Goal: Task Accomplishment & Management: Manage account settings

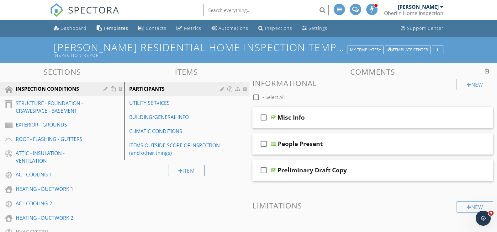
click at [312, 27] on div "Settings" at bounding box center [318, 28] width 19 height 6
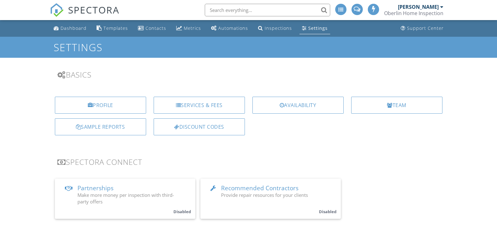
click at [198, 104] on div "Services & Fees" at bounding box center [199, 105] width 91 height 17
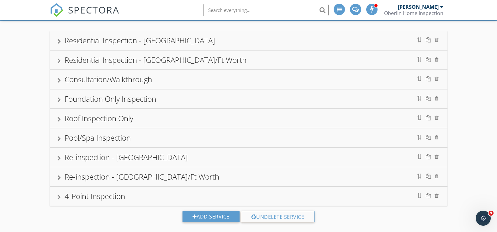
click at [60, 137] on div at bounding box center [58, 138] width 3 height 5
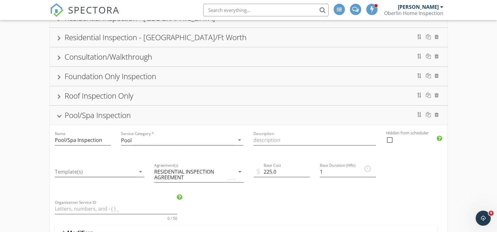
scroll to position [99, 0]
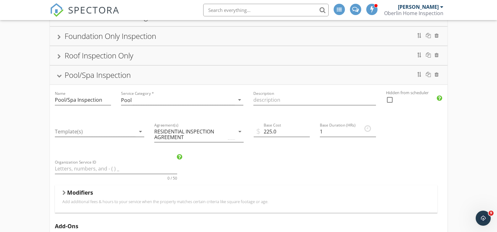
click at [61, 75] on div at bounding box center [58, 75] width 5 height 3
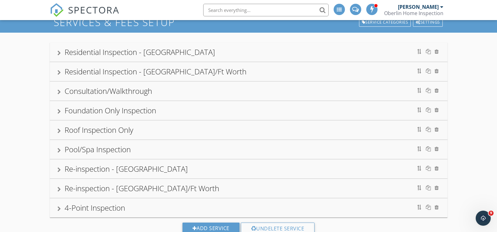
scroll to position [0, 0]
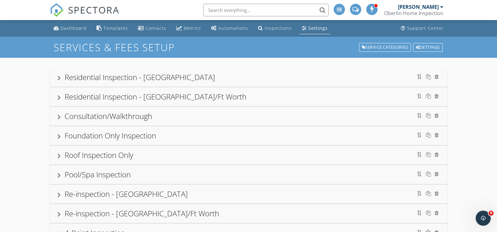
click at [60, 77] on div at bounding box center [58, 78] width 3 height 5
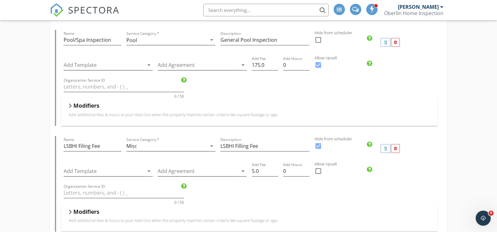
scroll to position [188, 0]
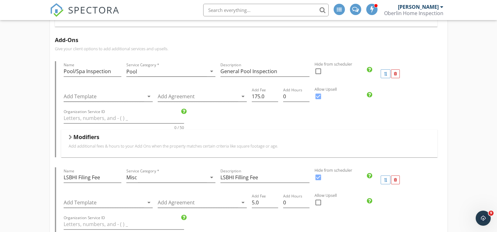
click at [72, 135] on div at bounding box center [70, 137] width 3 height 5
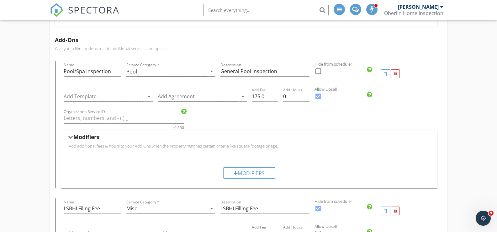
click at [72, 136] on div at bounding box center [70, 137] width 5 height 3
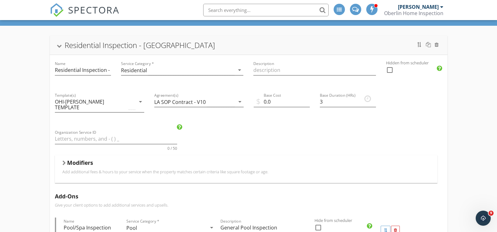
scroll to position [31, 0]
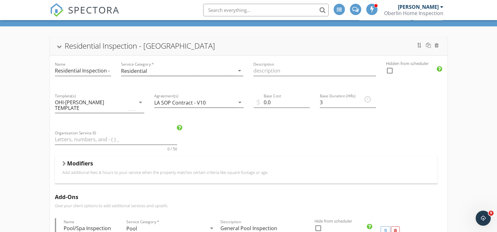
click at [84, 160] on h5 "Modifiers" at bounding box center [80, 163] width 26 height 6
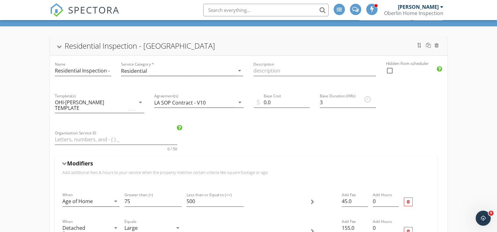
click at [70, 160] on h5 "Modifiers" at bounding box center [80, 163] width 26 height 6
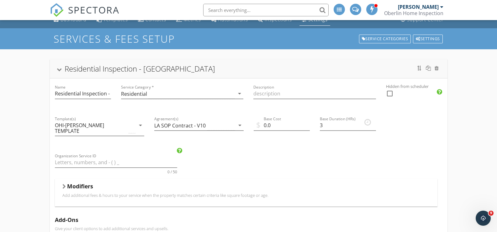
scroll to position [0, 0]
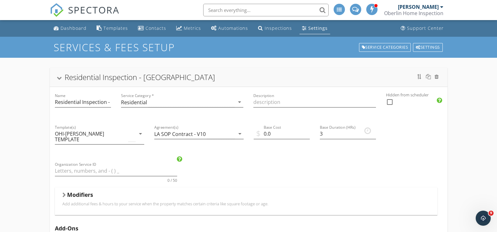
click at [59, 79] on div at bounding box center [58, 78] width 5 height 3
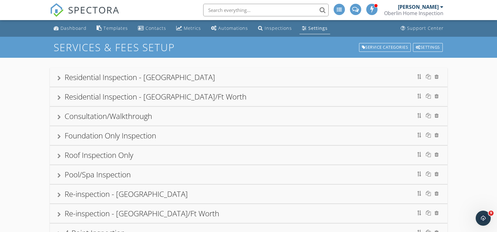
click at [76, 79] on div "Residential Inspection - Greater New Orleans" at bounding box center [140, 77] width 151 height 10
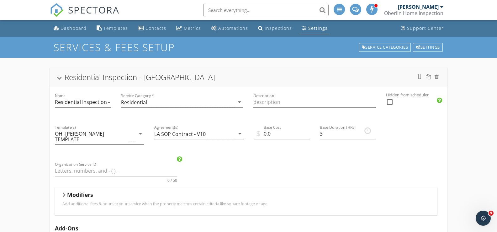
click at [58, 79] on div at bounding box center [58, 78] width 5 height 3
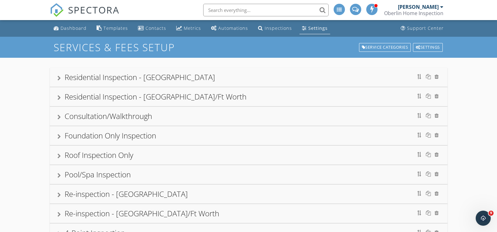
click at [61, 77] on div at bounding box center [58, 78] width 3 height 5
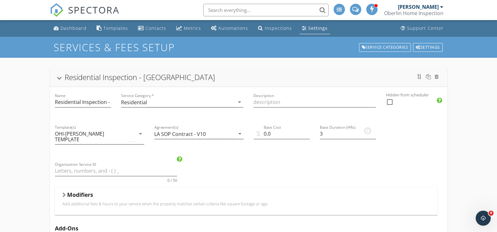
click at [60, 77] on div at bounding box center [58, 78] width 5 height 3
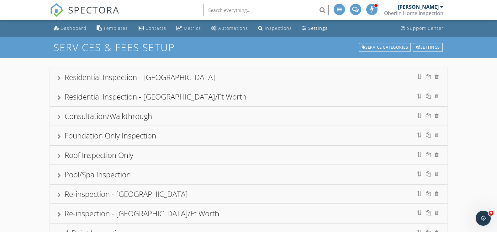
click at [59, 78] on div at bounding box center [58, 78] width 3 height 5
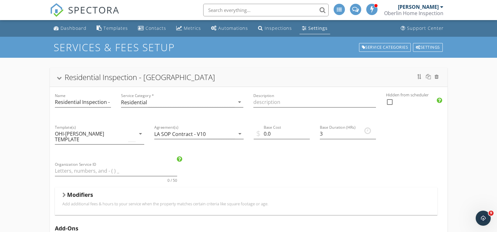
click at [59, 80] on div at bounding box center [58, 78] width 5 height 3
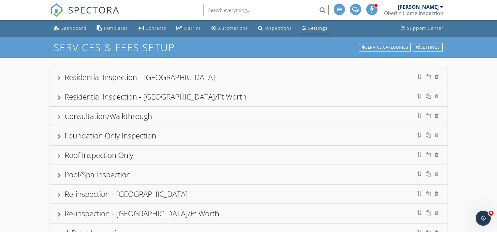
click at [60, 96] on div at bounding box center [58, 97] width 3 height 5
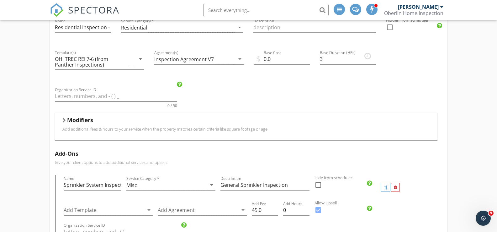
scroll to position [63, 0]
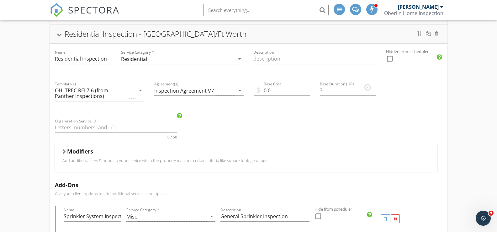
click at [59, 34] on div at bounding box center [58, 34] width 5 height 3
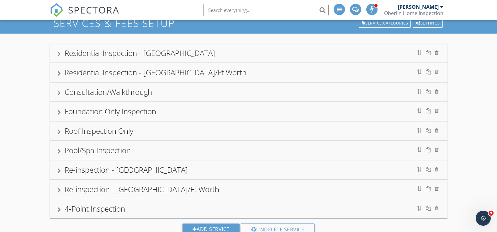
scroll to position [15, 0]
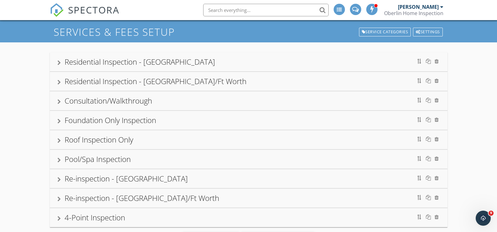
click at [59, 61] on div at bounding box center [58, 62] width 3 height 5
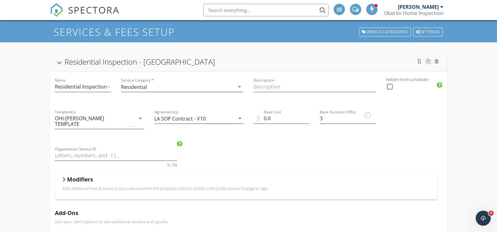
click at [58, 64] on div at bounding box center [58, 62] width 5 height 3
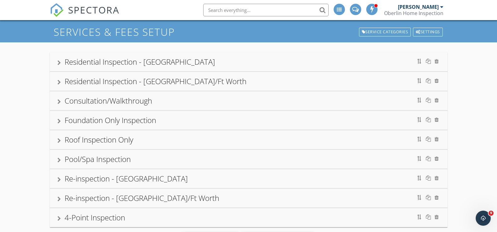
click at [59, 80] on div at bounding box center [58, 82] width 3 height 5
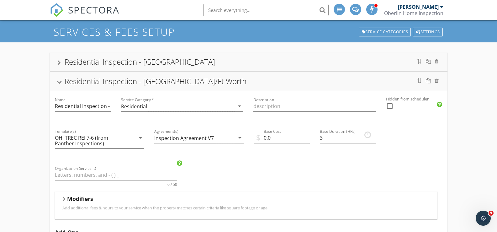
click at [59, 82] on div at bounding box center [58, 82] width 5 height 3
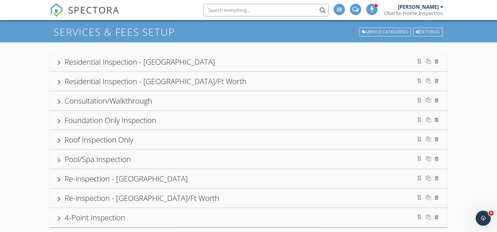
click at [60, 62] on div at bounding box center [58, 62] width 3 height 5
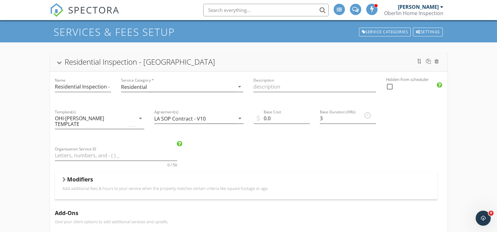
click at [60, 61] on div at bounding box center [58, 62] width 5 height 3
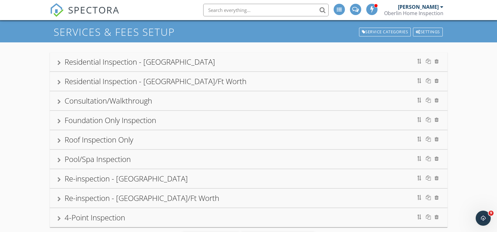
click at [61, 82] on div at bounding box center [58, 82] width 3 height 5
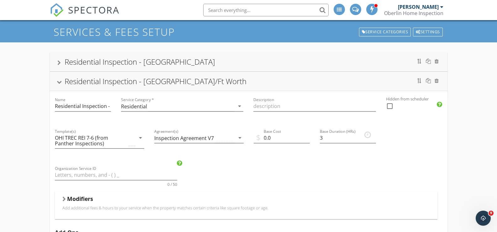
click at [59, 83] on div at bounding box center [58, 82] width 5 height 3
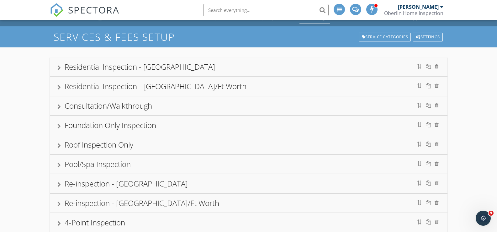
scroll to position [0, 0]
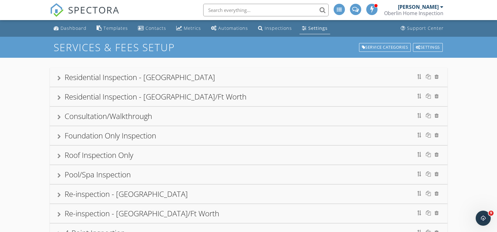
click at [58, 79] on div at bounding box center [58, 78] width 3 height 5
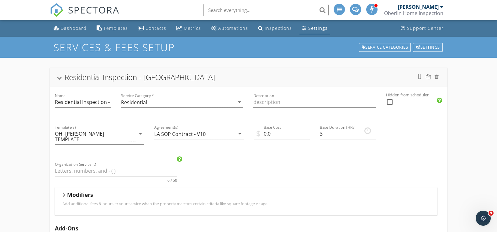
click at [58, 79] on div at bounding box center [58, 78] width 5 height 3
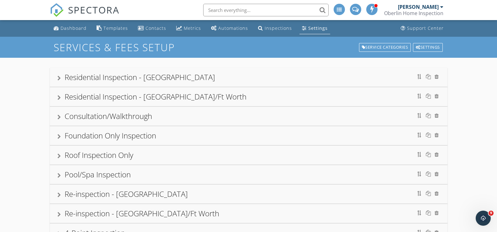
click at [61, 79] on div "Residential Inspection - Greater New Orleans" at bounding box center [248, 77] width 383 height 11
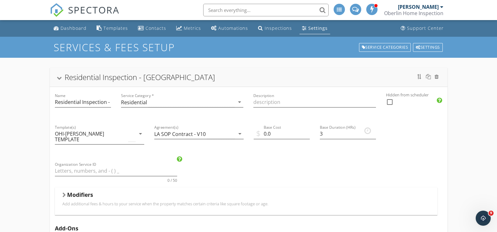
click at [58, 78] on div at bounding box center [58, 78] width 5 height 3
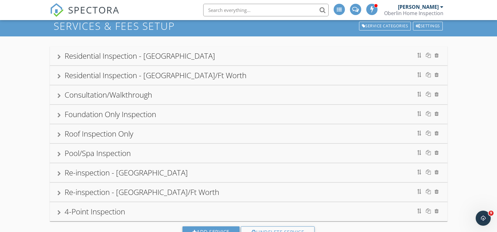
scroll to position [31, 0]
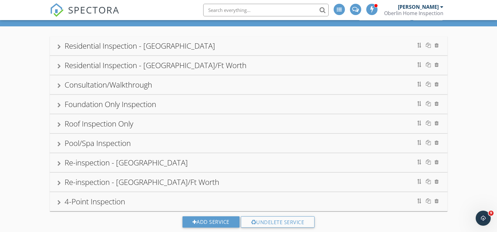
click at [58, 144] on div at bounding box center [58, 143] width 3 height 5
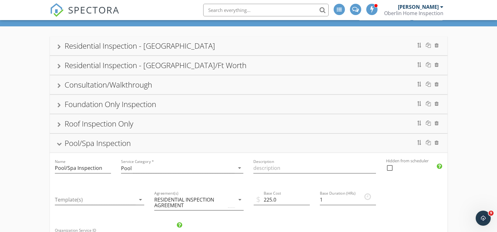
click at [58, 144] on div at bounding box center [58, 143] width 5 height 3
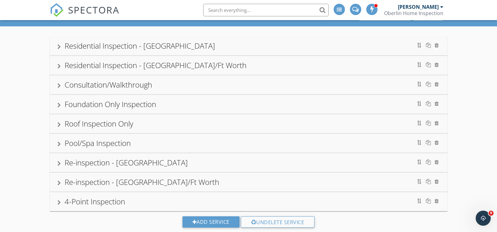
click at [58, 144] on div at bounding box center [58, 143] width 3 height 5
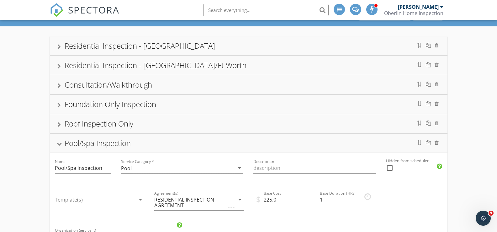
click at [58, 144] on div at bounding box center [58, 143] width 5 height 3
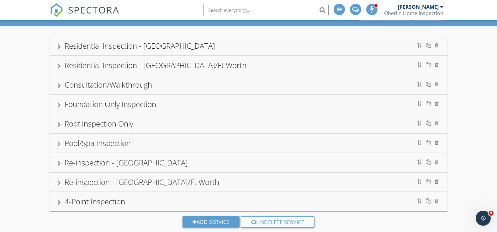
click at [61, 124] on div "Roof Inspection Only" at bounding box center [248, 123] width 383 height 11
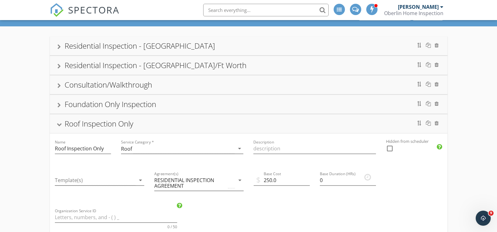
click at [61, 124] on div at bounding box center [58, 124] width 5 height 3
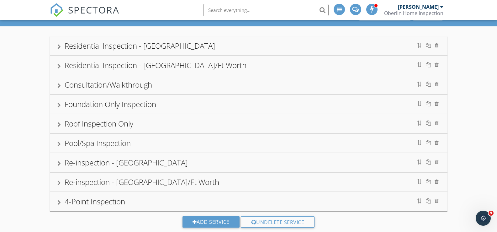
click at [63, 143] on div "Pool/Spa Inspection" at bounding box center [248, 142] width 383 height 11
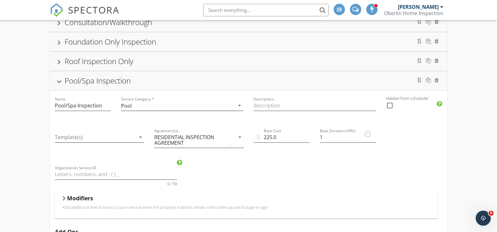
scroll to position [94, 0]
click at [72, 81] on div "Pool/Spa Inspection" at bounding box center [98, 80] width 66 height 10
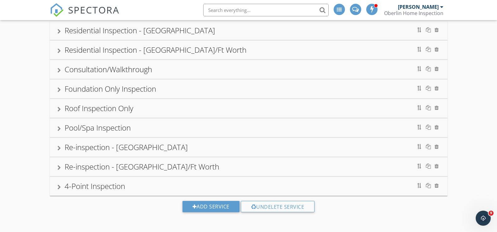
scroll to position [47, 0]
click at [61, 107] on div "Roof Inspection Only" at bounding box center [248, 108] width 383 height 11
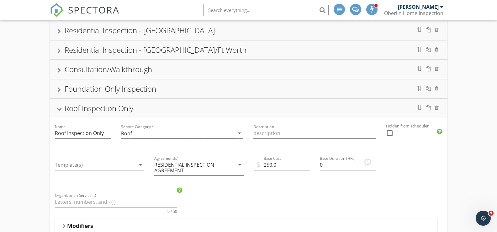
click at [59, 110] on div at bounding box center [58, 109] width 5 height 3
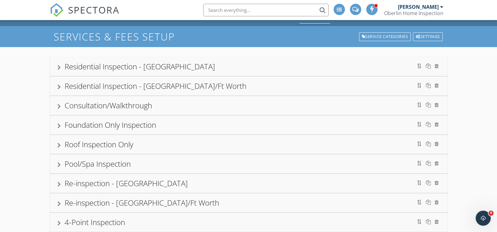
scroll to position [31, 0]
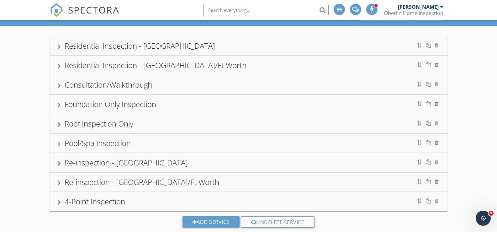
click at [60, 161] on div at bounding box center [58, 163] width 3 height 5
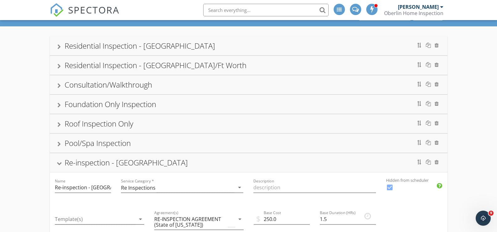
click at [61, 162] on div at bounding box center [58, 163] width 5 height 3
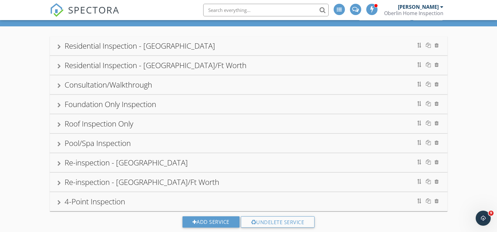
click at [60, 184] on div at bounding box center [58, 182] width 3 height 5
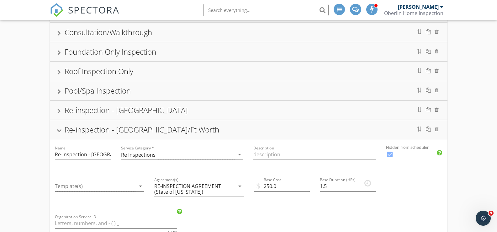
scroll to position [94, 0]
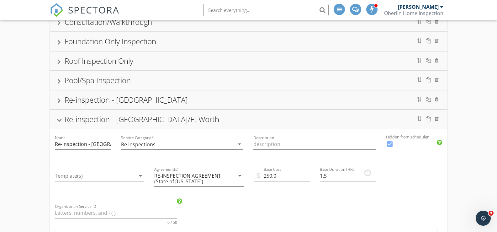
click at [61, 119] on div at bounding box center [58, 120] width 5 height 3
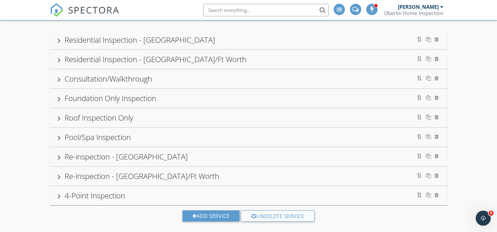
scroll to position [47, 0]
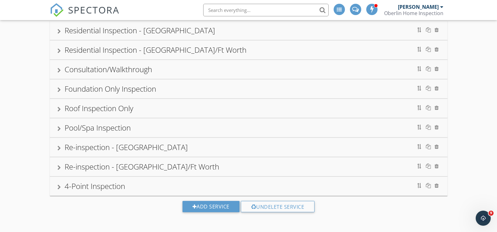
click at [59, 167] on div at bounding box center [58, 167] width 3 height 5
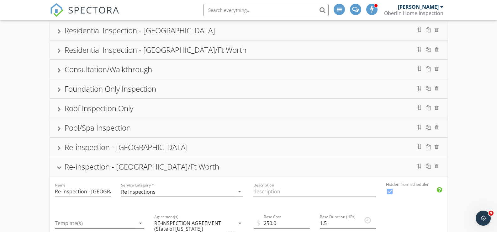
click at [58, 167] on div at bounding box center [58, 167] width 5 height 3
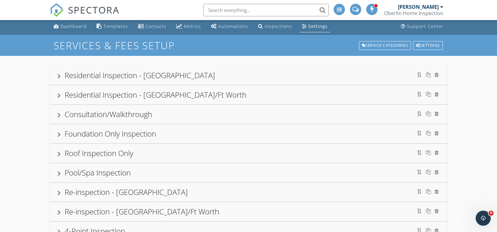
scroll to position [0, 0]
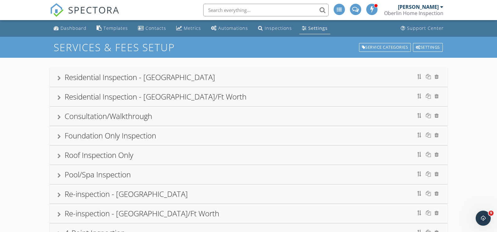
click at [58, 77] on div at bounding box center [58, 78] width 3 height 5
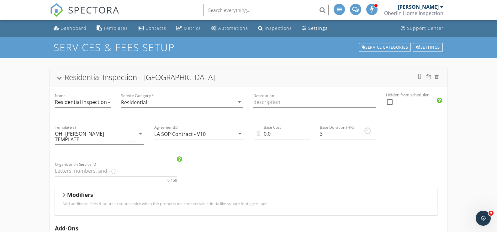
click at [62, 80] on div "Residential Inspection - Greater New Orleans" at bounding box center [248, 77] width 383 height 11
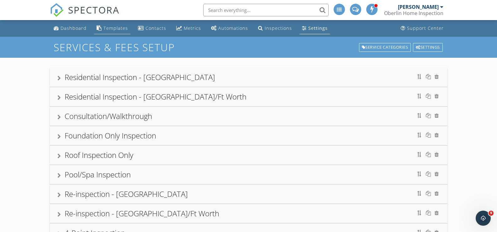
click at [115, 30] on div "Templates" at bounding box center [116, 28] width 24 height 6
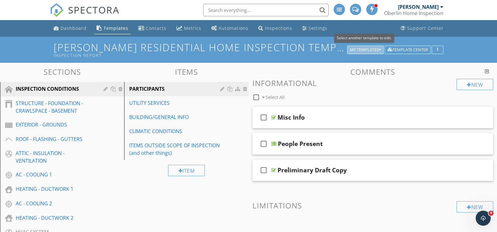
click at [368, 51] on div "My Templates" at bounding box center [365, 50] width 31 height 4
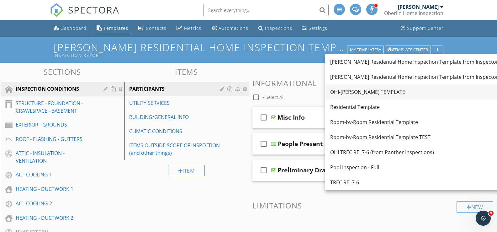
click at [355, 90] on div "OHI-NOLA TEMPLATE" at bounding box center [417, 92] width 175 height 8
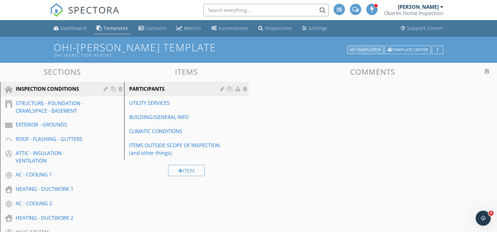
click at [370, 54] on div "OHI-NOLA TEMPLATE OHI Inspection Report My Templates Template Center" at bounding box center [249, 50] width 390 height 16
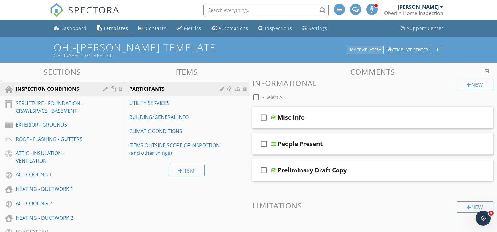
click at [368, 50] on div "My Templates" at bounding box center [365, 50] width 31 height 4
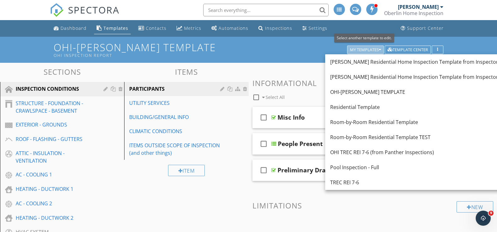
click at [365, 48] on div "My Templates" at bounding box center [365, 50] width 31 height 4
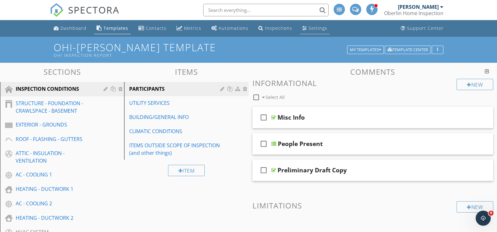
click at [313, 28] on div "Settings" at bounding box center [318, 28] width 19 height 6
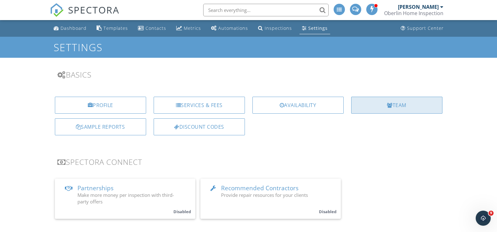
click at [398, 109] on div "Team" at bounding box center [396, 105] width 91 height 17
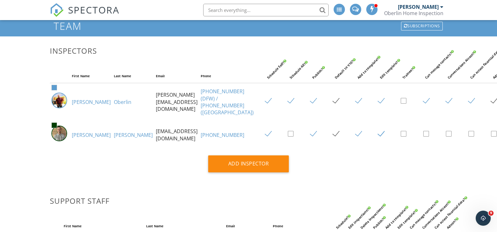
scroll to position [31, 0]
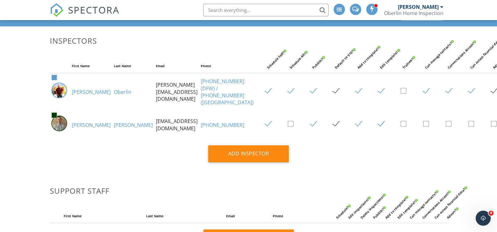
click at [424, 128] on label at bounding box center [429, 124] width 11 height 8
click at [424, 127] on input "checkbox" at bounding box center [426, 125] width 4 height 4
checkbox input "true"
click at [446, 128] on label at bounding box center [451, 124] width 11 height 8
click at [446, 127] on input "checkbox" at bounding box center [448, 125] width 4 height 4
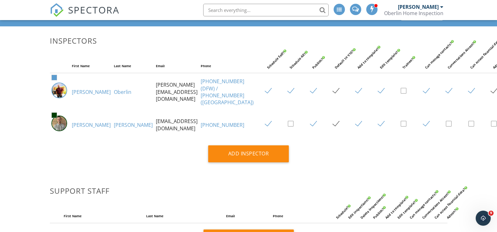
checkbox input "true"
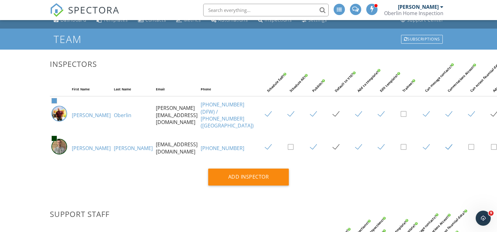
scroll to position [0, 0]
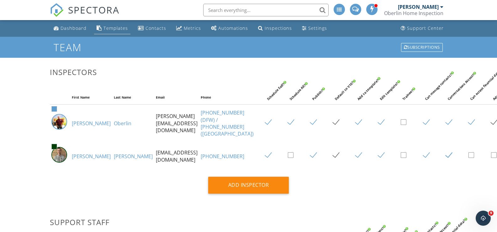
click at [105, 28] on div "Templates" at bounding box center [116, 28] width 24 height 6
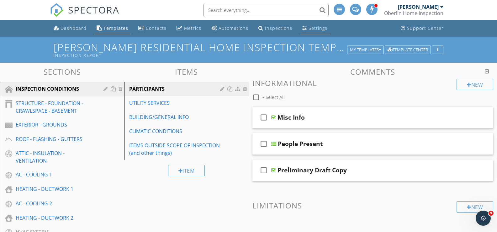
click at [305, 29] on link "Settings" at bounding box center [315, 29] width 30 height 12
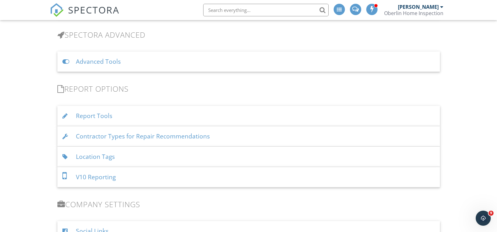
scroll to position [533, 0]
click at [85, 156] on div "Location Tags" at bounding box center [248, 156] width 383 height 20
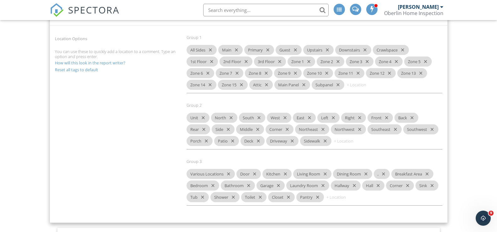
scroll to position [665, 0]
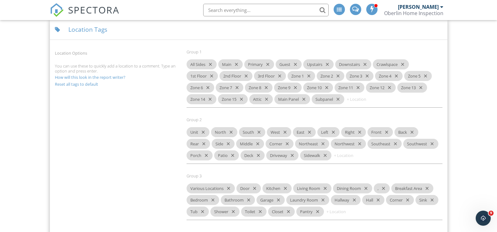
click at [77, 29] on div "Location Tags" at bounding box center [249, 29] width 398 height 20
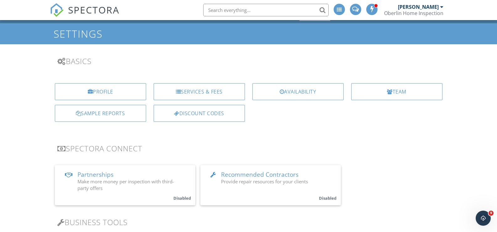
scroll to position [0, 0]
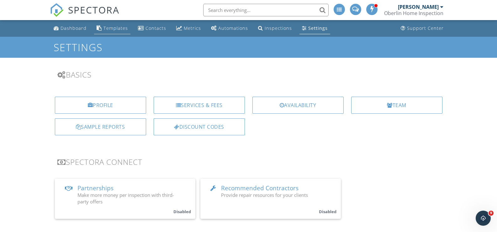
click at [114, 31] on link "Templates" at bounding box center [112, 29] width 36 height 12
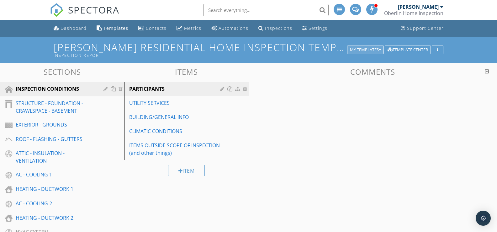
click at [373, 48] on div "My Templates" at bounding box center [365, 50] width 31 height 4
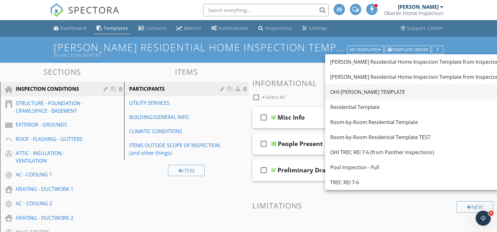
click at [370, 92] on div "OHI-[PERSON_NAME] TEMPLATE" at bounding box center [417, 92] width 175 height 8
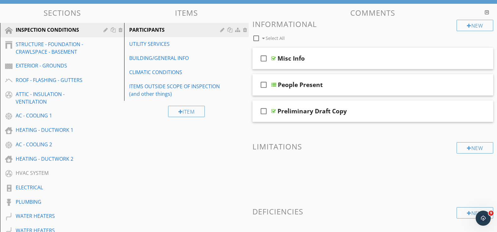
scroll to position [63, 0]
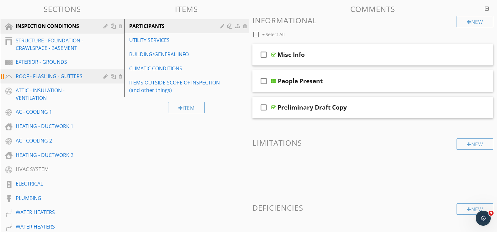
click at [72, 78] on div "ROOF - FLASHING - GUTTERS" at bounding box center [55, 76] width 79 height 8
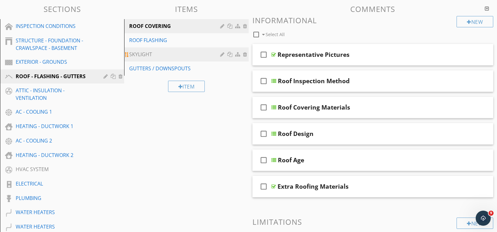
click at [149, 53] on div "SKYLIGHT" at bounding box center [175, 55] width 93 height 8
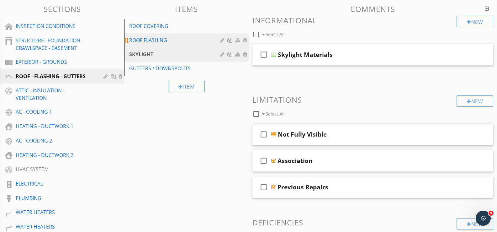
click at [150, 41] on div "ROOF FLASHING" at bounding box center [175, 40] width 93 height 8
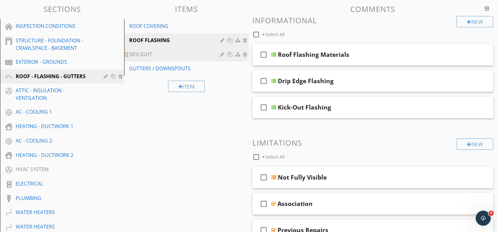
click at [150, 54] on div "SKYLIGHT" at bounding box center [175, 55] width 93 height 8
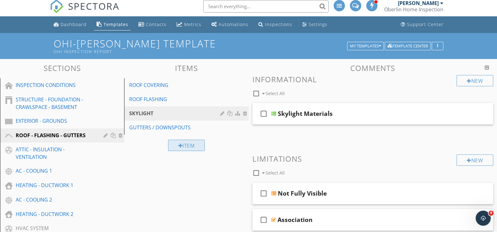
scroll to position [0, 0]
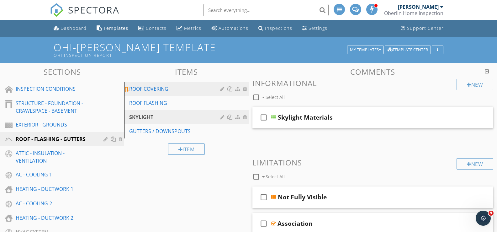
click at [157, 90] on div "ROOF COVERING" at bounding box center [175, 89] width 93 height 8
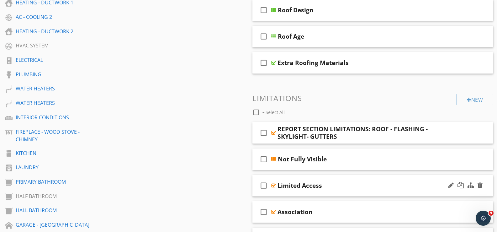
scroll to position [220, 0]
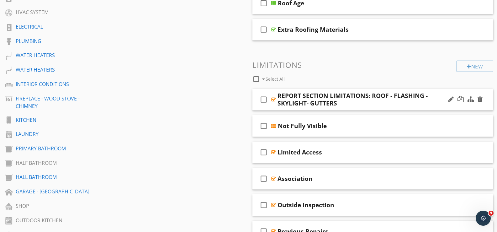
click at [273, 100] on div at bounding box center [273, 99] width 5 height 5
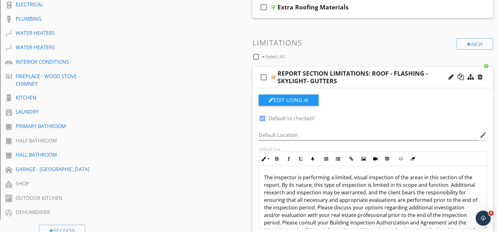
scroll to position [251, 0]
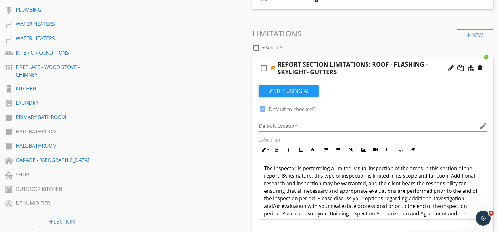
click at [275, 66] on div at bounding box center [273, 68] width 5 height 5
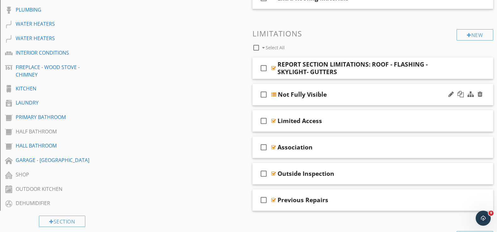
click at [275, 94] on div at bounding box center [273, 94] width 5 height 5
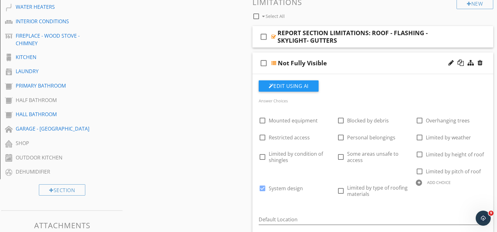
scroll to position [314, 0]
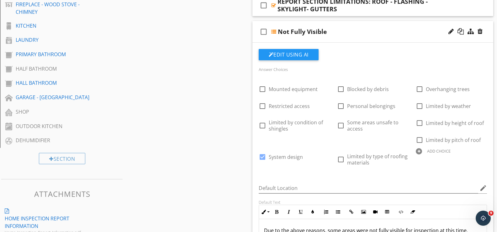
click at [273, 33] on div at bounding box center [273, 31] width 5 height 5
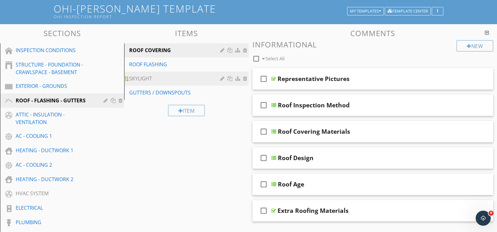
scroll to position [31, 0]
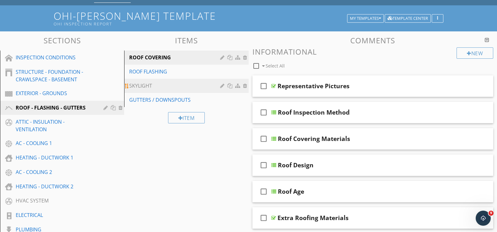
click at [158, 88] on div "SKYLIGHT" at bounding box center [175, 86] width 93 height 8
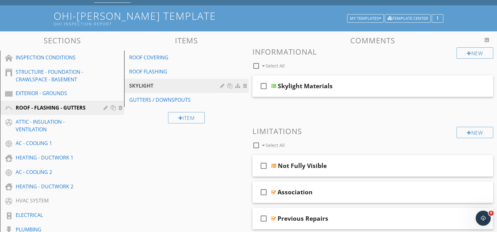
click at [155, 122] on div "Item" at bounding box center [186, 117] width 124 height 21
click at [223, 85] on div at bounding box center [223, 85] width 6 height 5
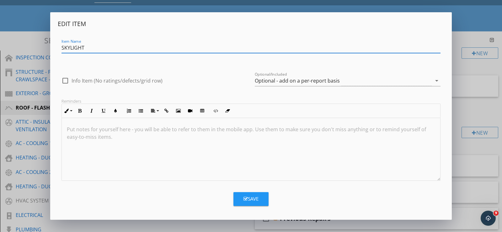
click at [22, 22] on div "Edit Item Item Name SKYLIGHT check_box_outline_blank Info Item (No ratings/defe…" at bounding box center [251, 116] width 502 height 232
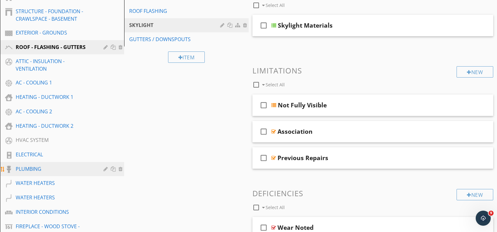
scroll to position [94, 0]
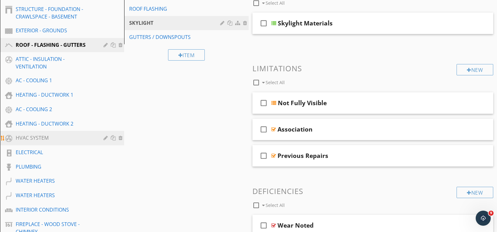
click at [105, 139] on div at bounding box center [107, 137] width 6 height 5
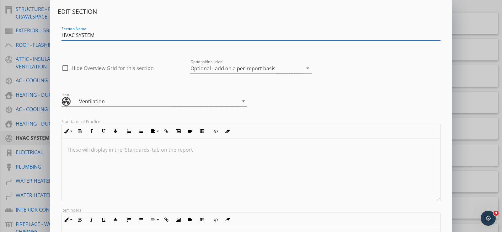
click at [471, 10] on div "Edit Section Section Name HVAC SYSTEM check_box_outline_blank Hide Overview Gri…" at bounding box center [251, 166] width 502 height 332
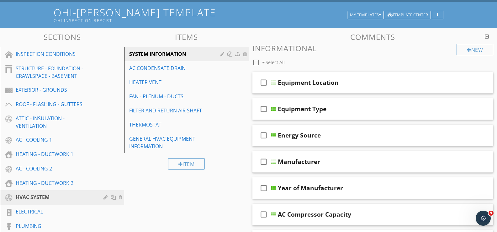
scroll to position [0, 0]
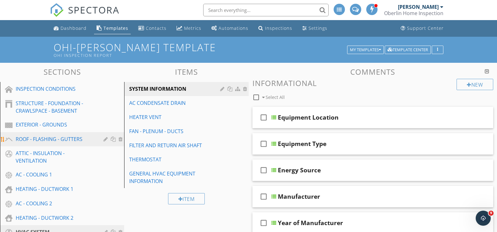
click at [52, 139] on div "ROOF - FLASHING - GUTTERS" at bounding box center [55, 139] width 79 height 8
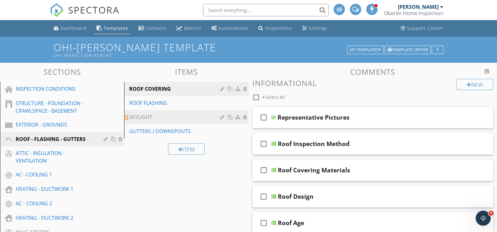
click at [193, 118] on div "SKYLIGHT" at bounding box center [175, 117] width 93 height 8
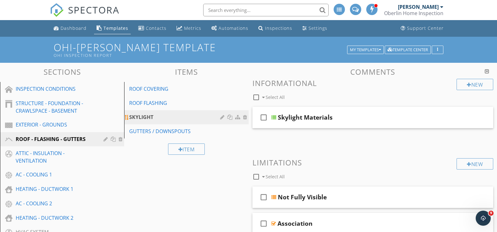
click at [221, 119] on div at bounding box center [223, 117] width 6 height 5
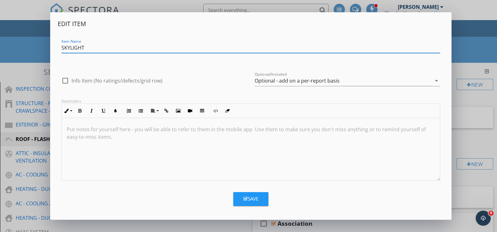
click at [19, 34] on div "Edit Item Item Name SKYLIGHT check_box_outline_blank Info Item (No ratings/defe…" at bounding box center [248, 116] width 497 height 232
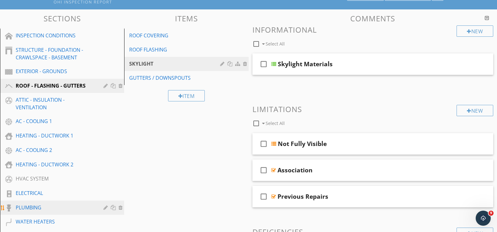
scroll to position [63, 0]
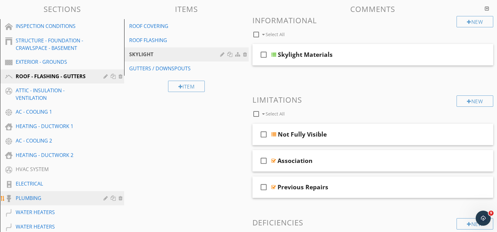
click at [114, 191] on link "PLUMBING" at bounding box center [63, 198] width 122 height 14
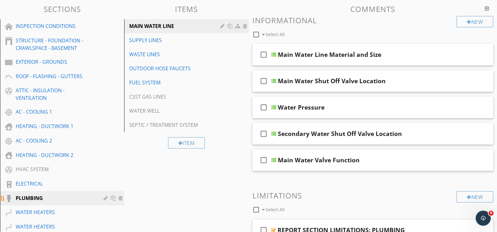
click at [114, 191] on link "PLUMBING" at bounding box center [63, 198] width 122 height 14
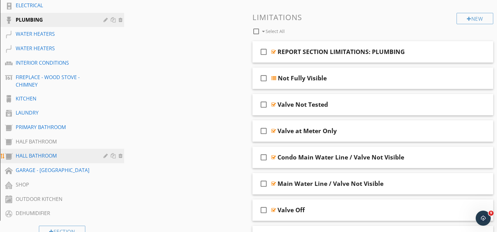
scroll to position [251, 0]
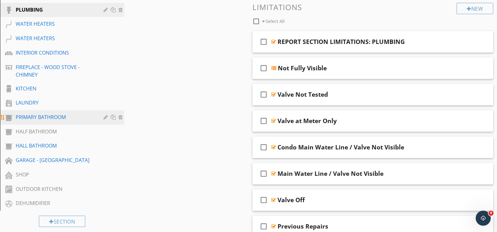
click at [71, 114] on div "PRIMARY BATHROOM" at bounding box center [55, 117] width 79 height 8
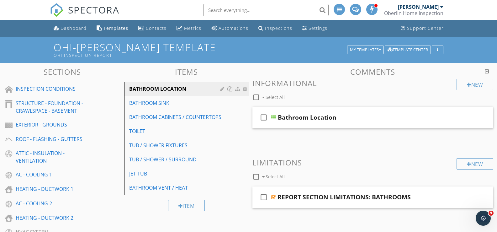
scroll to position [31, 0]
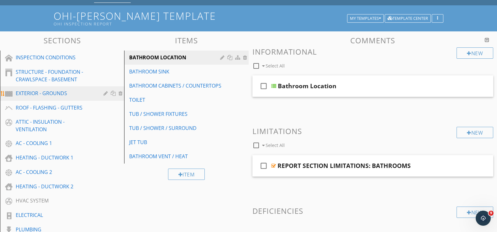
click at [51, 92] on div "EXTERIOR - GROUNDS" at bounding box center [55, 93] width 79 height 8
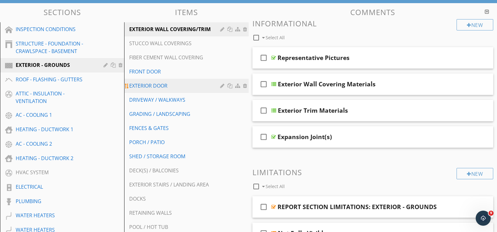
scroll to position [63, 0]
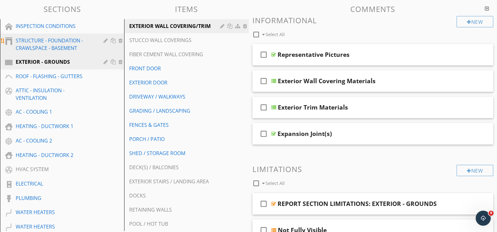
click at [49, 43] on div "STRUCTURE - FOUNDATION - CRAWLSPACE - BASEMENT" at bounding box center [55, 44] width 79 height 15
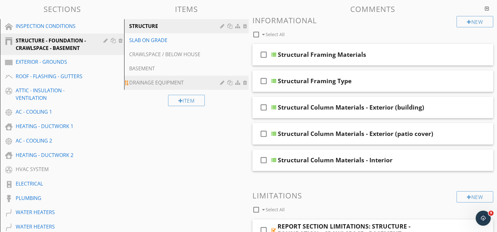
click at [142, 84] on div "DRAINAGE EQUIPMENT" at bounding box center [175, 83] width 93 height 8
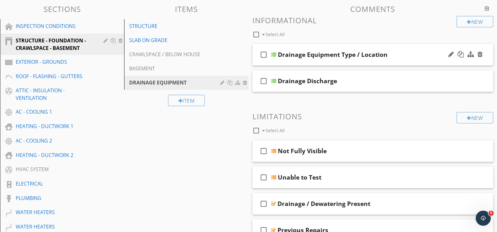
click at [275, 57] on div at bounding box center [273, 54] width 5 height 5
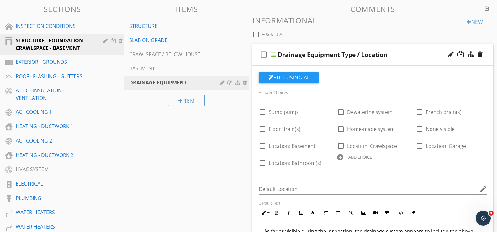
click at [277, 53] on div "check_box_outline_blank Drainage Equipment Type / Location" at bounding box center [373, 55] width 241 height 22
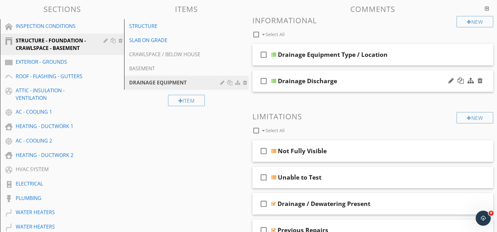
click at [274, 80] on div at bounding box center [273, 80] width 5 height 5
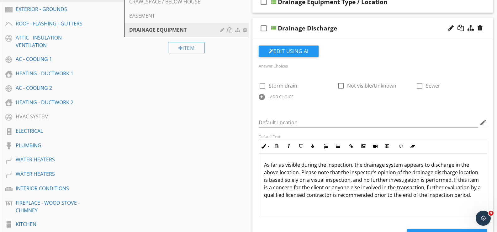
scroll to position [125, 0]
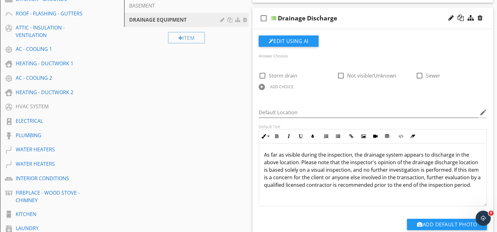
click at [274, 20] on div at bounding box center [273, 18] width 5 height 5
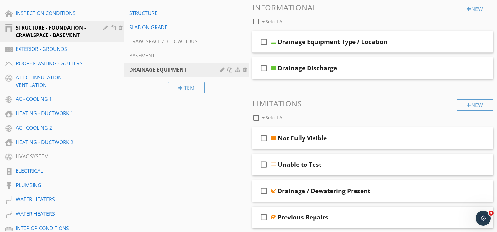
scroll to position [94, 0]
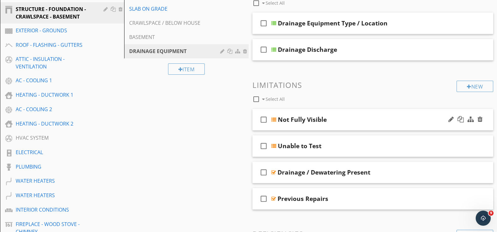
click at [273, 118] on div at bounding box center [273, 119] width 5 height 5
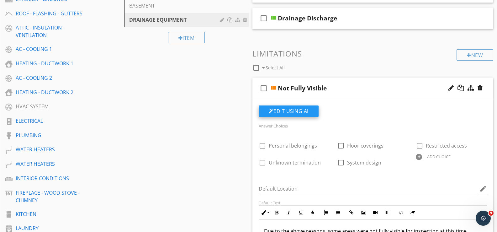
scroll to position [157, 0]
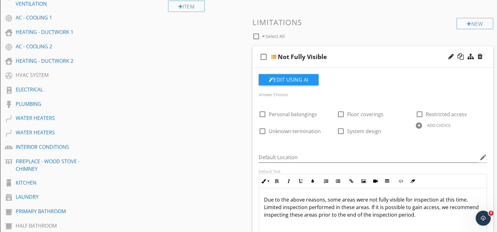
click at [276, 56] on div "check_box_outline_blank Not Fully Visible" at bounding box center [373, 57] width 241 height 22
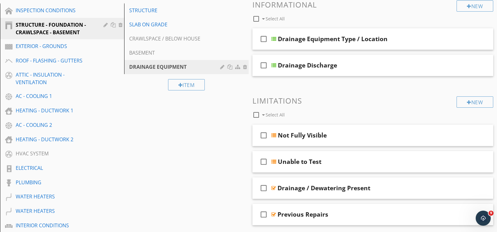
scroll to position [40, 0]
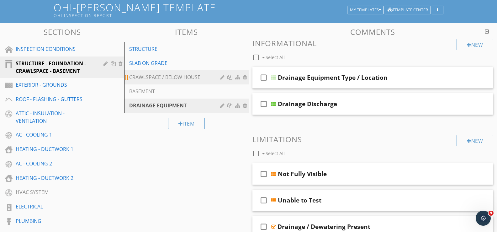
click at [150, 77] on div "CRAWLSPACE / BELOW HOUSE" at bounding box center [175, 77] width 93 height 8
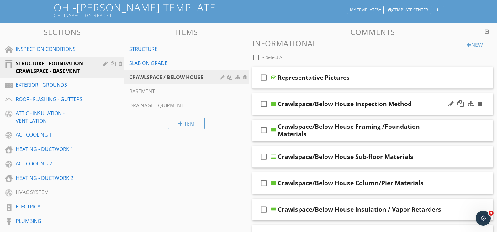
click at [276, 105] on div "check_box_outline_blank Crawlspace/Below House Inspection Method" at bounding box center [373, 104] width 241 height 22
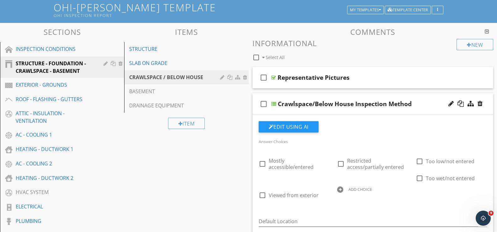
click at [276, 104] on div "check_box_outline_blank Crawlspace/Below House Inspection Method" at bounding box center [373, 104] width 241 height 22
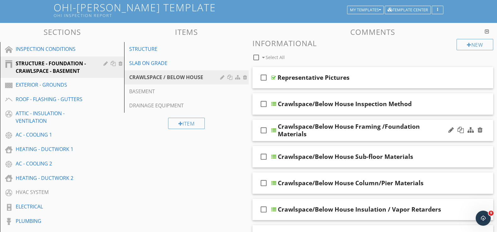
click at [276, 130] on div at bounding box center [273, 130] width 5 height 5
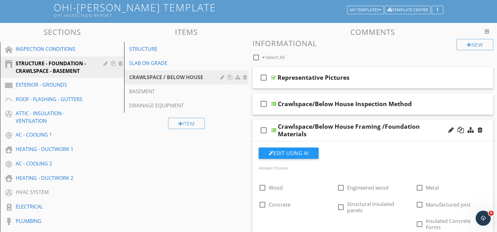
click at [275, 129] on div at bounding box center [273, 130] width 5 height 5
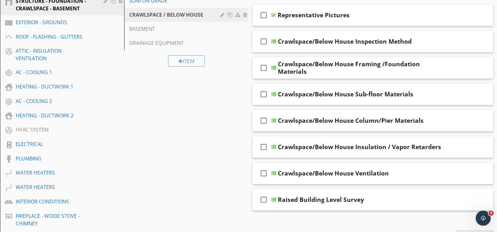
scroll to position [103, 0]
click at [273, 67] on div at bounding box center [273, 67] width 5 height 5
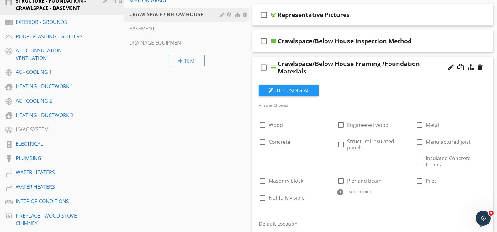
click at [274, 67] on div at bounding box center [273, 67] width 5 height 5
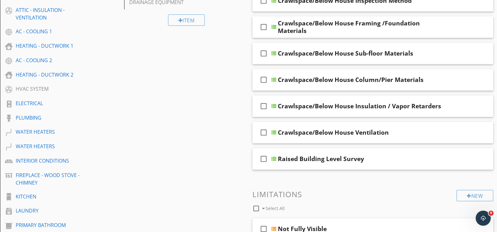
scroll to position [134, 0]
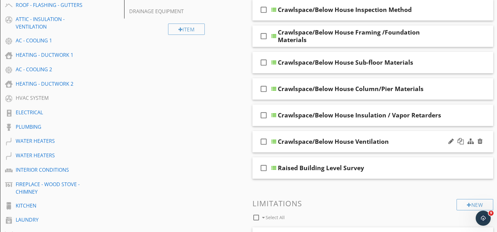
click at [274, 142] on div at bounding box center [273, 141] width 5 height 5
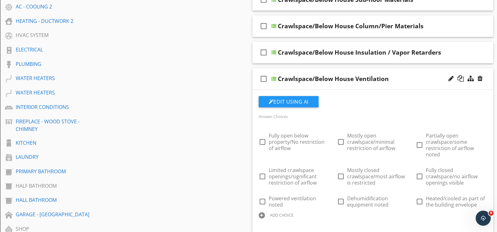
scroll to position [228, 0]
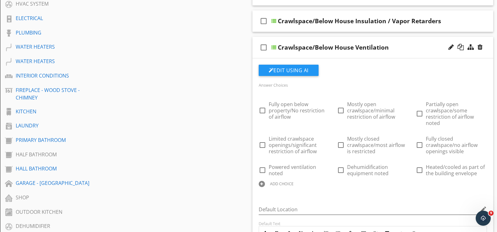
click at [274, 46] on div at bounding box center [273, 47] width 5 height 5
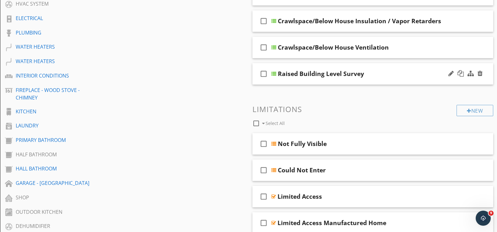
click at [274, 72] on div at bounding box center [273, 73] width 5 height 5
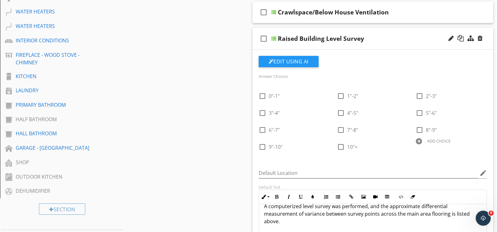
scroll to position [259, 0]
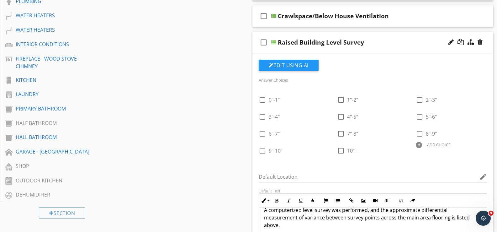
click at [275, 41] on div at bounding box center [273, 42] width 5 height 5
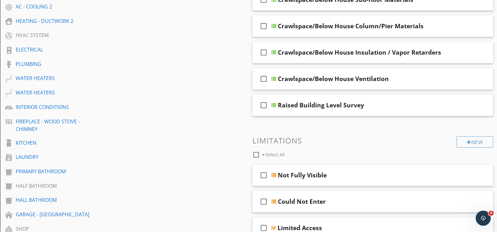
scroll to position [165, 0]
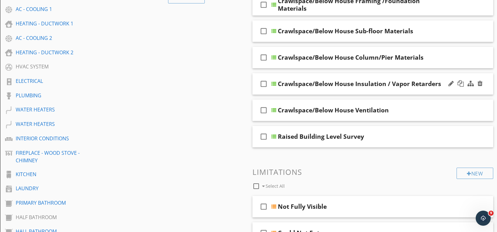
click at [275, 85] on div at bounding box center [273, 83] width 5 height 5
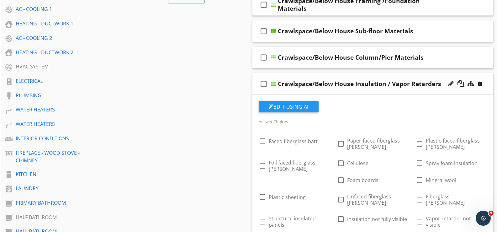
click at [275, 85] on div at bounding box center [273, 83] width 5 height 5
type textarea "<p>As far as visible during the inspection, the crawlspace/below house area&nbs…"
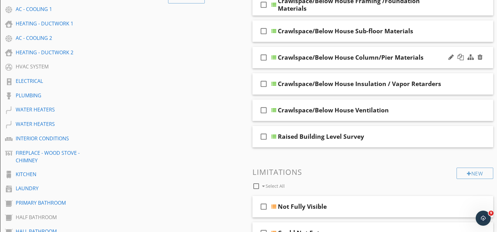
click at [274, 56] on div at bounding box center [273, 57] width 5 height 5
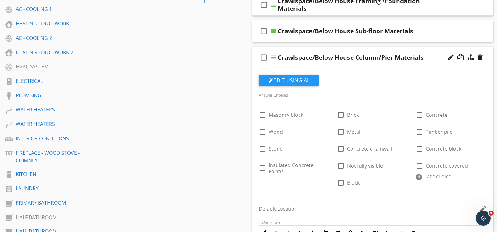
click at [274, 56] on div at bounding box center [273, 57] width 5 height 5
type textarea "<p>As far as visible during the inspection, the crawlspace/below house area&nbs…"
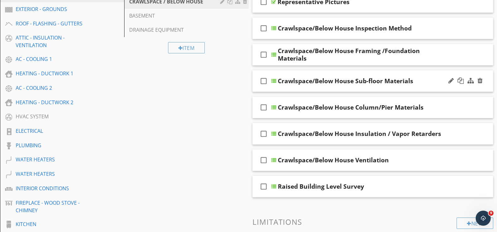
scroll to position [103, 0]
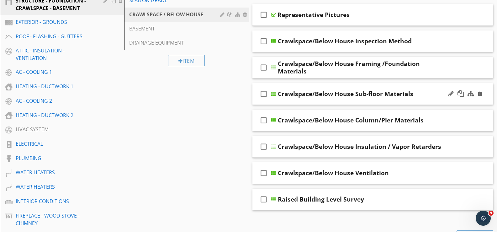
click at [277, 92] on div "check_box_outline_blank Crawlspace/Below House Sub-floor Materials" at bounding box center [373, 94] width 241 height 22
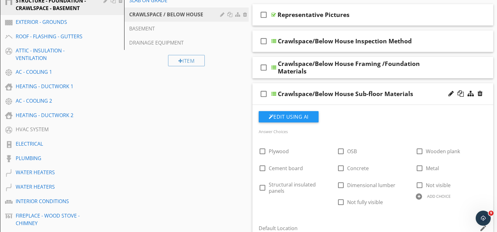
click at [276, 92] on div "check_box_outline_blank Crawlspace/Below House Sub-floor Materials" at bounding box center [373, 94] width 241 height 22
type textarea "<p>As far as visible during the inspection, the <a draggable="false" fr-origina…"
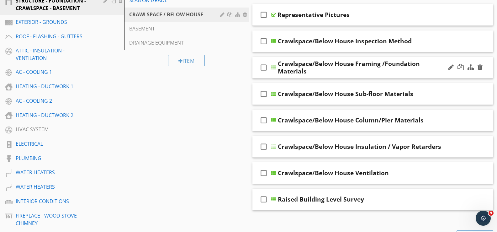
click at [271, 66] on div at bounding box center [273, 67] width 5 height 5
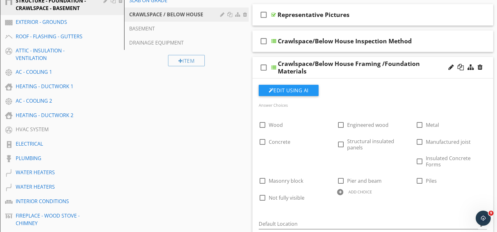
click at [271, 66] on div at bounding box center [273, 67] width 5 height 5
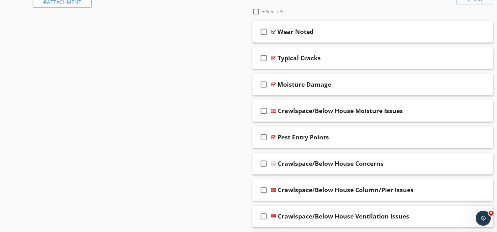
scroll to position [605, 0]
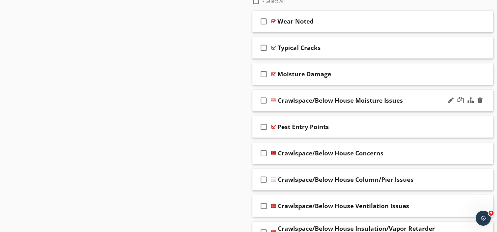
click at [273, 99] on div at bounding box center [273, 100] width 5 height 5
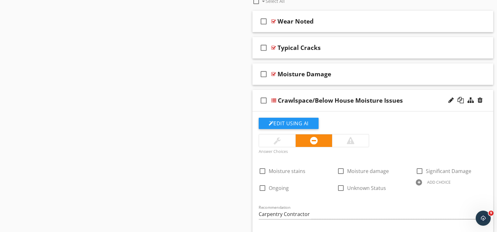
click at [274, 101] on div at bounding box center [273, 100] width 5 height 5
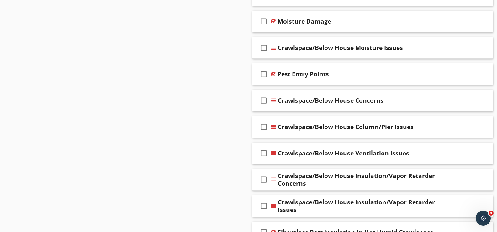
scroll to position [667, 0]
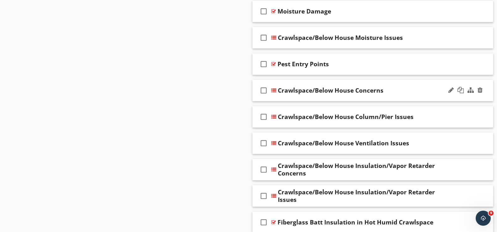
click at [275, 89] on div at bounding box center [273, 90] width 5 height 5
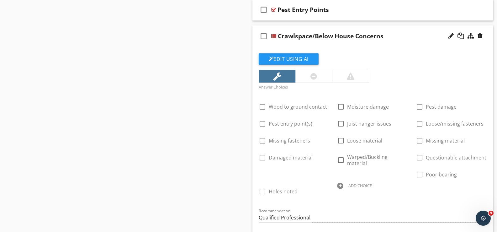
scroll to position [730, 0]
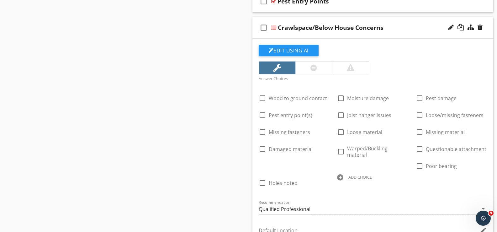
click at [272, 27] on div at bounding box center [273, 27] width 5 height 5
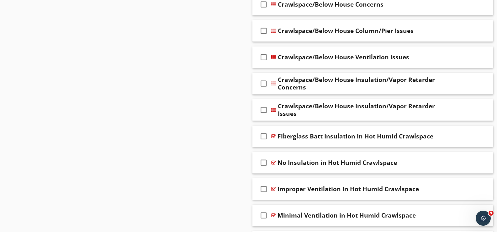
scroll to position [761, 0]
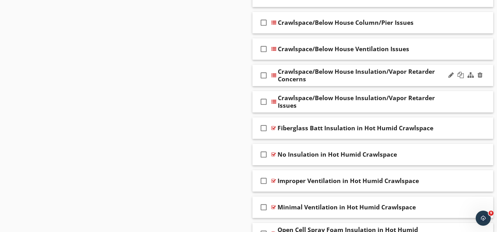
click at [273, 75] on div at bounding box center [273, 75] width 5 height 5
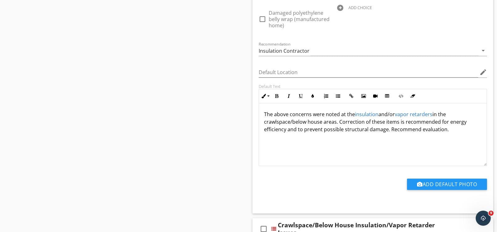
scroll to position [950, 0]
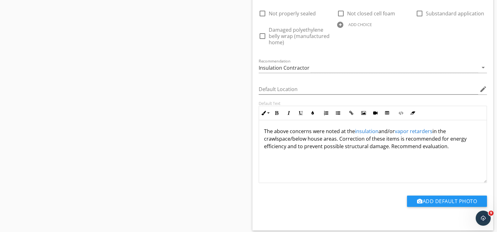
click at [366, 131] on link "insulation" at bounding box center [367, 131] width 24 height 7
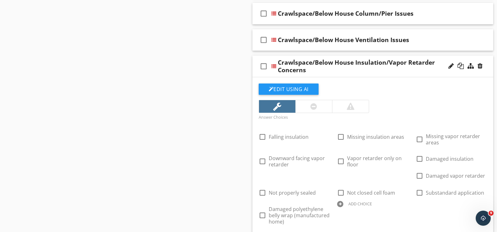
scroll to position [761, 0]
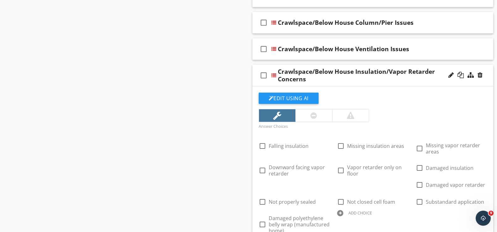
click at [274, 76] on div at bounding box center [273, 75] width 5 height 5
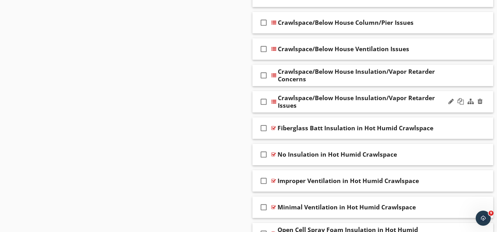
click at [275, 103] on div at bounding box center [273, 101] width 5 height 5
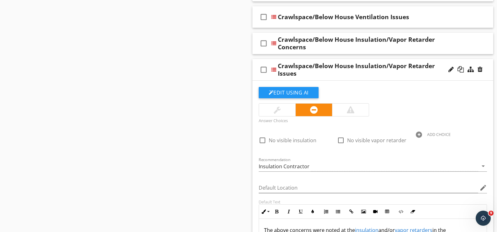
scroll to position [793, 0]
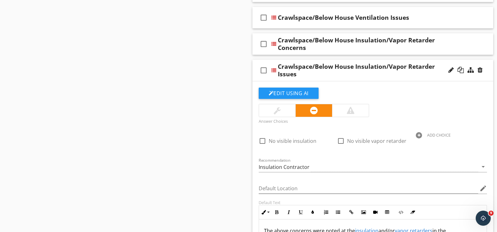
click at [275, 71] on div at bounding box center [273, 70] width 5 height 5
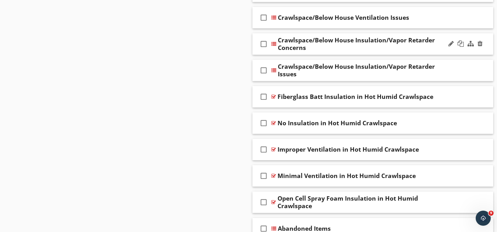
click at [273, 45] on div at bounding box center [273, 43] width 5 height 5
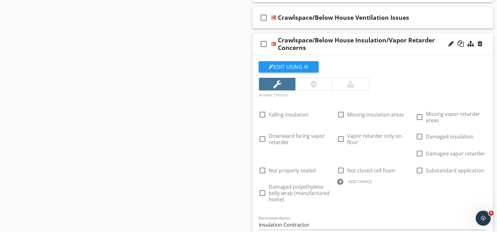
click at [273, 46] on div at bounding box center [273, 43] width 5 height 5
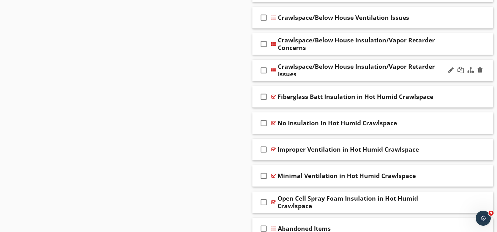
click at [276, 71] on div at bounding box center [273, 70] width 5 height 5
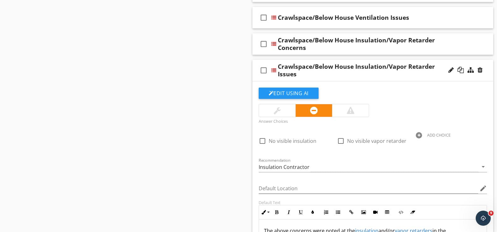
click at [274, 69] on div at bounding box center [273, 70] width 5 height 5
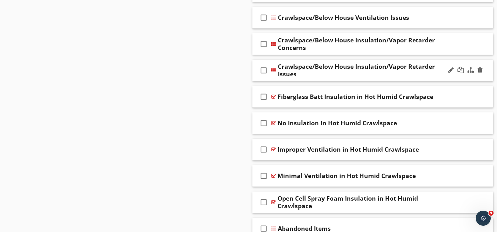
click at [274, 70] on div at bounding box center [273, 70] width 5 height 5
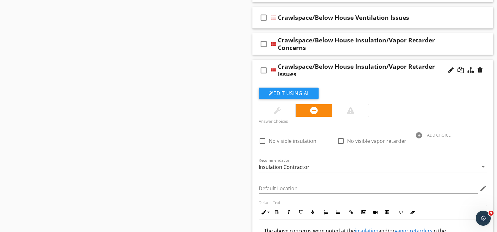
click at [275, 72] on div at bounding box center [273, 70] width 5 height 5
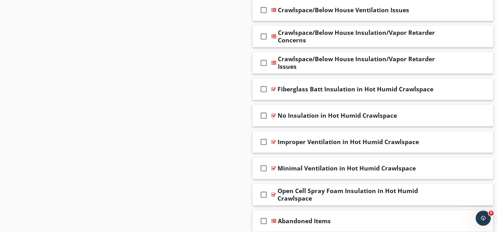
scroll to position [809, 0]
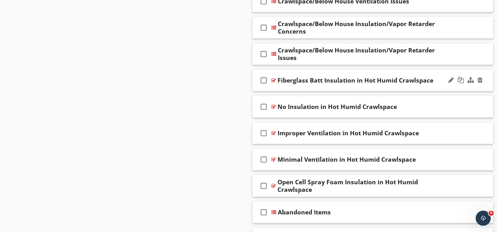
click at [271, 81] on div at bounding box center [273, 80] width 5 height 5
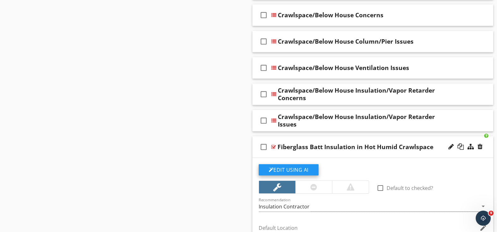
scroll to position [746, 0]
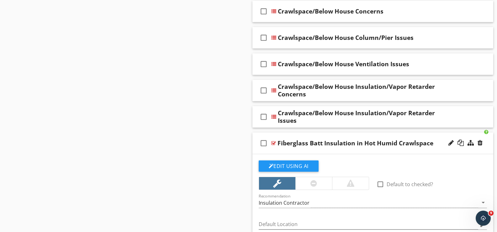
click at [272, 144] on div at bounding box center [273, 143] width 5 height 5
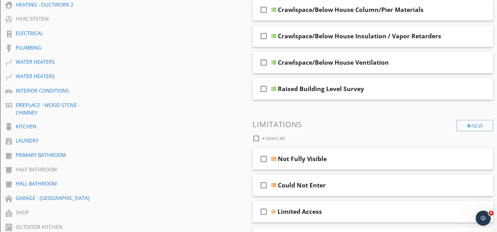
scroll to position [0, 0]
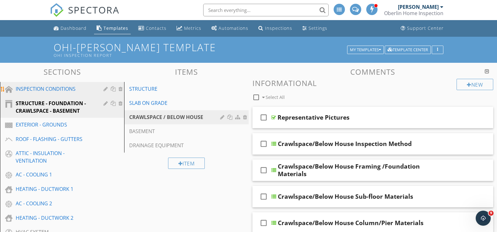
click at [81, 89] on div "INSPECTION CONDITIONS" at bounding box center [55, 89] width 79 height 8
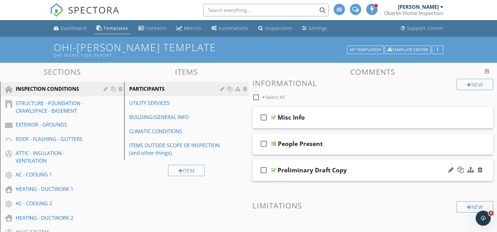
click at [274, 168] on div at bounding box center [273, 170] width 5 height 5
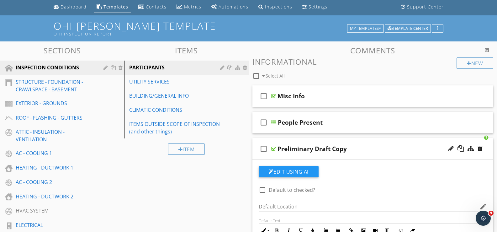
scroll to position [31, 0]
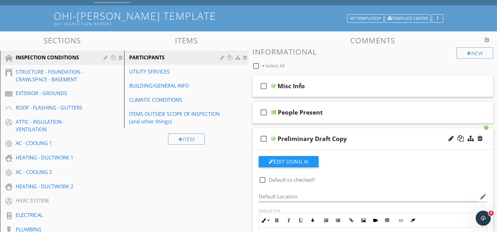
click at [275, 139] on div at bounding box center [273, 138] width 5 height 5
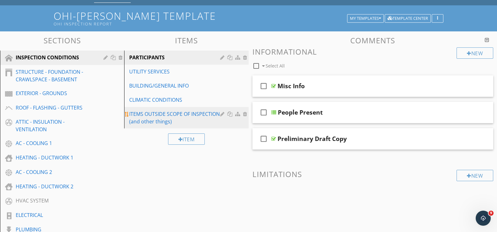
click at [163, 115] on div "ITEMS OUTSIDE SCOPE OF INSPECTION (and other things)" at bounding box center [175, 117] width 93 height 15
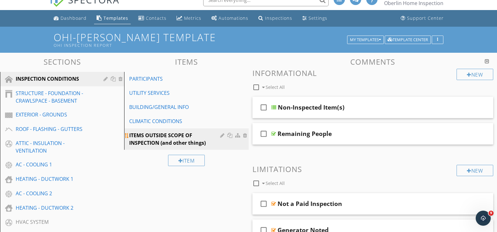
scroll to position [0, 0]
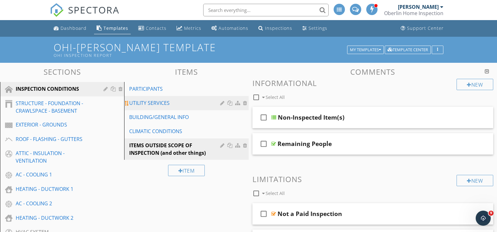
click at [161, 101] on div "UTILITY SERVICES" at bounding box center [175, 103] width 93 height 8
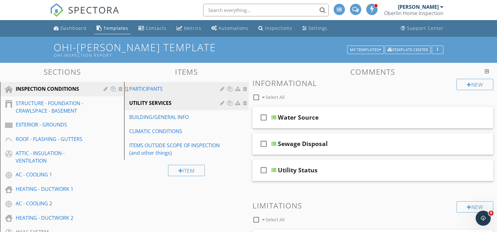
click at [156, 92] on div "PARTICIPANTS" at bounding box center [175, 89] width 93 height 8
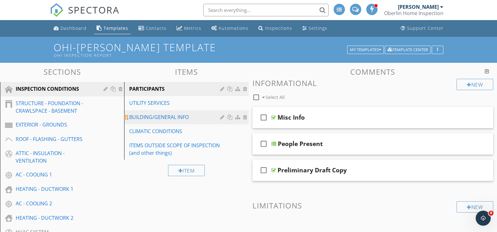
click at [173, 116] on div "BUILDING/GENERAL INFO" at bounding box center [175, 117] width 93 height 8
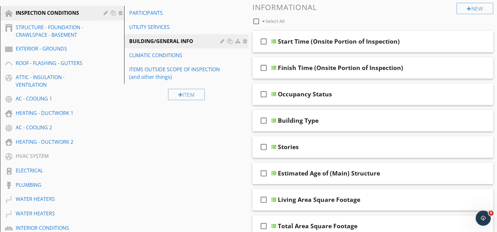
scroll to position [94, 0]
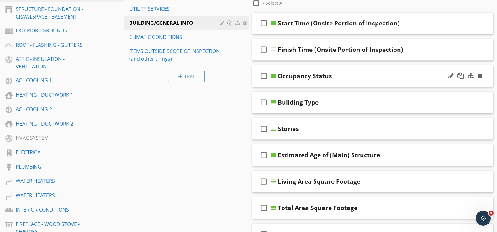
click at [273, 75] on div at bounding box center [273, 75] width 5 height 5
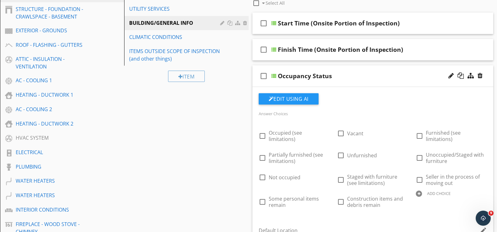
click at [273, 75] on div at bounding box center [273, 75] width 5 height 5
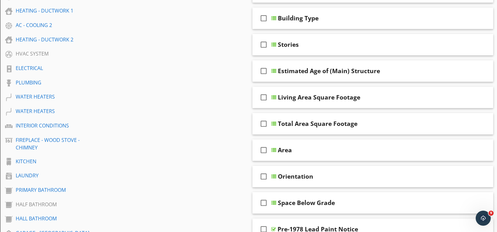
scroll to position [188, 0]
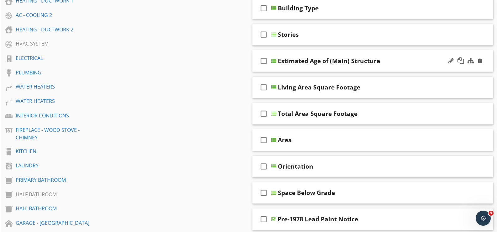
click at [276, 57] on div "check_box_outline_blank Estimated Age of (Main) Structure" at bounding box center [373, 61] width 241 height 22
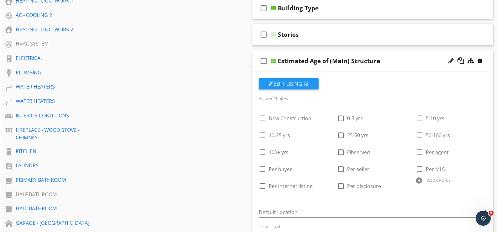
click at [276, 58] on div "check_box_outline_blank Estimated Age of (Main) Structure" at bounding box center [373, 61] width 241 height 22
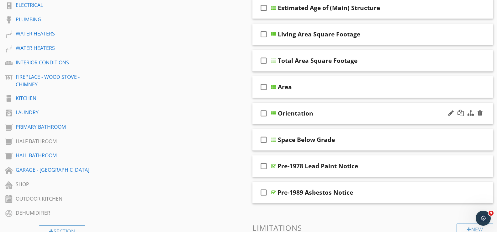
scroll to position [251, 0]
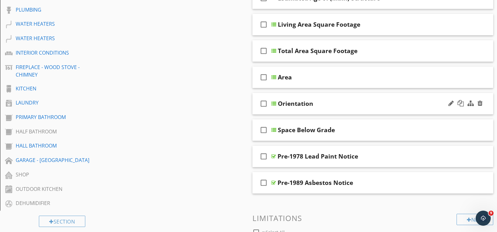
click at [275, 102] on div at bounding box center [273, 103] width 5 height 5
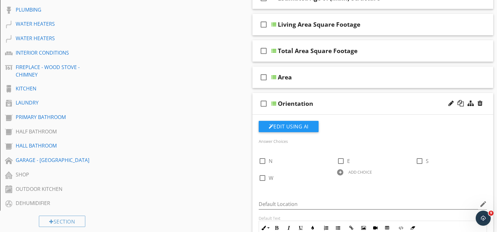
click at [275, 102] on div at bounding box center [273, 103] width 5 height 5
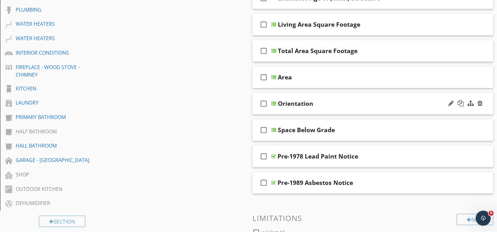
click at [275, 102] on div at bounding box center [273, 103] width 5 height 5
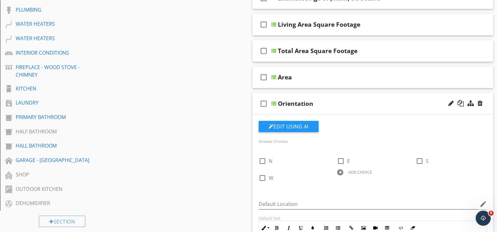
click at [275, 102] on div at bounding box center [273, 103] width 5 height 5
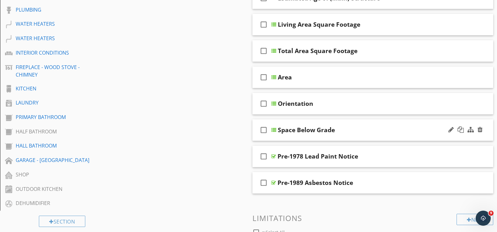
click at [273, 133] on div "check_box_outline_blank Space Below Grade" at bounding box center [373, 130] width 241 height 22
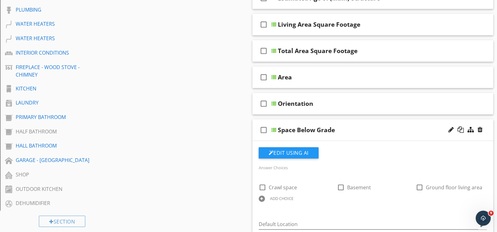
click at [273, 132] on div at bounding box center [273, 129] width 5 height 5
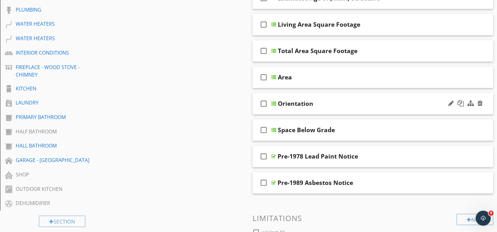
click at [273, 104] on div at bounding box center [273, 103] width 5 height 5
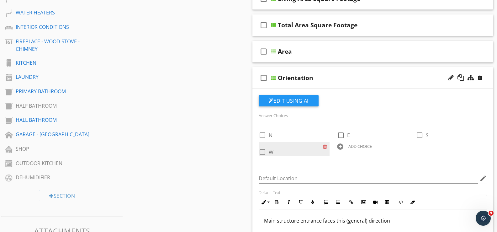
scroll to position [282, 0]
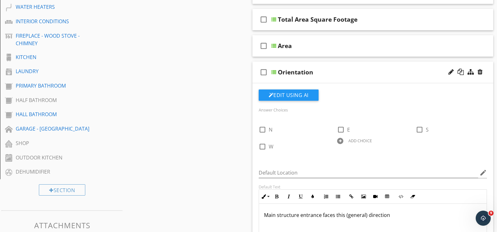
click at [273, 72] on div at bounding box center [273, 72] width 5 height 5
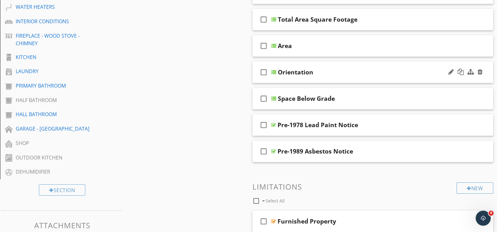
click at [272, 72] on div at bounding box center [273, 72] width 5 height 5
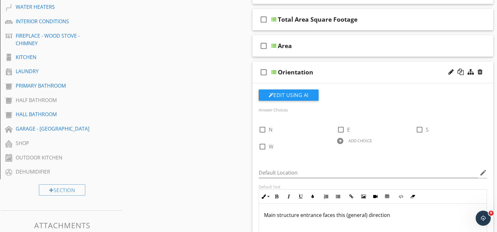
click at [274, 72] on div at bounding box center [273, 72] width 5 height 5
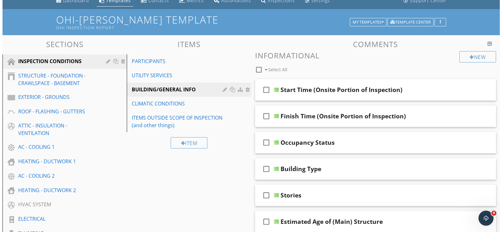
scroll to position [0, 0]
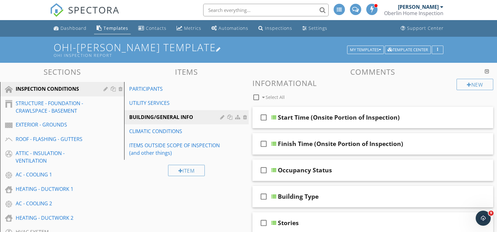
click at [128, 47] on h1 "OHI-NOLA TEMPLATE OHI Inspection Report" at bounding box center [249, 50] width 390 height 16
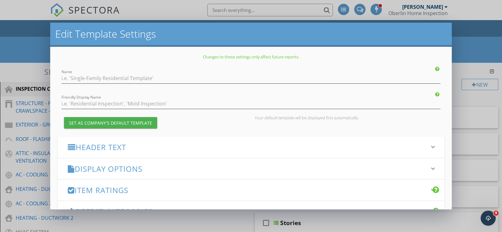
type input "OHI-[PERSON_NAME] TEMPLATE"
type input "OHI Inspection Report"
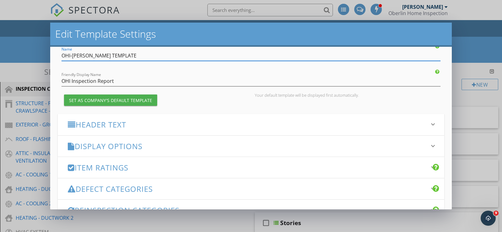
scroll to position [31, 0]
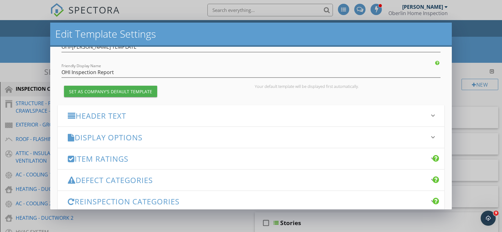
click at [73, 114] on div at bounding box center [72, 116] width 8 height 8
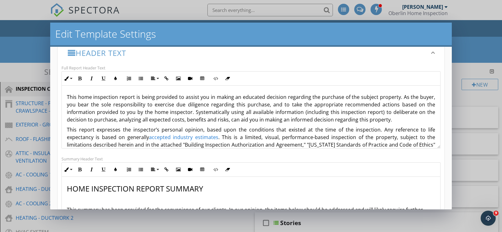
scroll to position [63, 0]
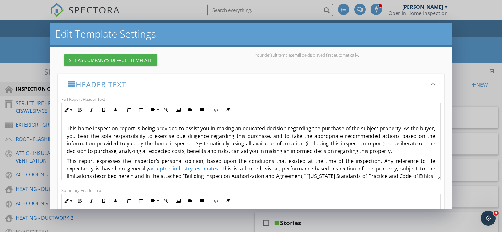
click at [32, 51] on div "Edit Template Settings Changes to these settings only affect future reports. Na…" at bounding box center [251, 116] width 502 height 232
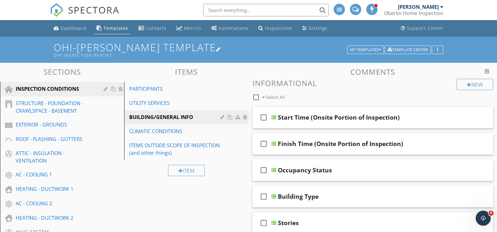
click at [106, 47] on h1 "OHI-NOLA TEMPLATE OHI Inspection Report" at bounding box center [249, 50] width 390 height 16
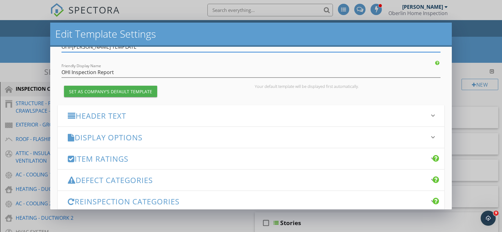
scroll to position [0, 0]
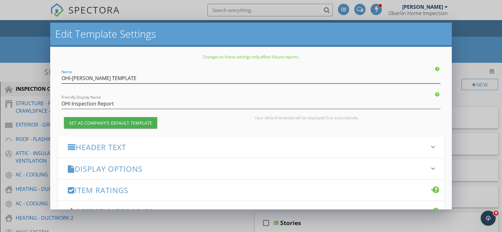
click at [72, 147] on div at bounding box center [72, 147] width 8 height 8
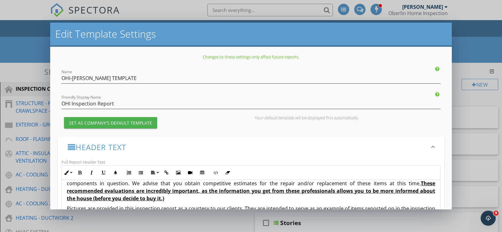
click at [30, 40] on div "Edit Template Settings Changes to these settings only affect future reports. Na…" at bounding box center [251, 116] width 502 height 232
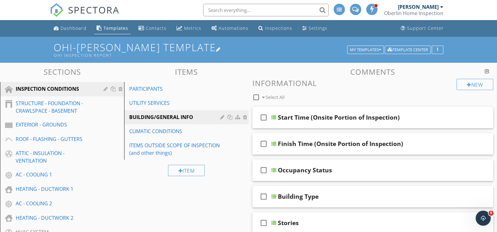
click at [128, 48] on h1 "OHI-NOLA TEMPLATE OHI Inspection Report" at bounding box center [249, 50] width 390 height 16
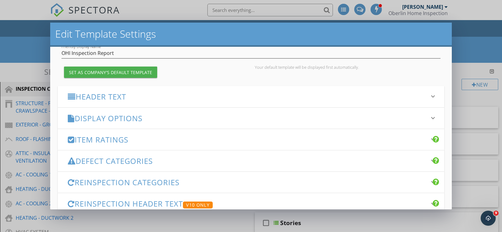
scroll to position [47, 0]
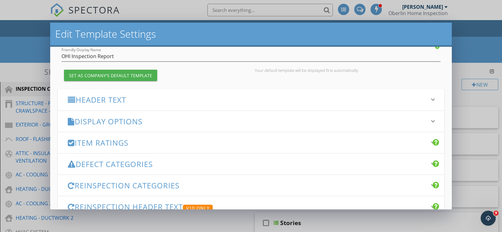
click at [119, 120] on h3 "Display Options" at bounding box center [247, 121] width 359 height 8
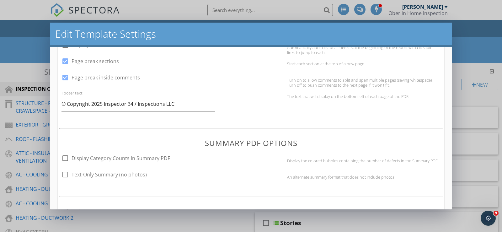
scroll to position [298, 0]
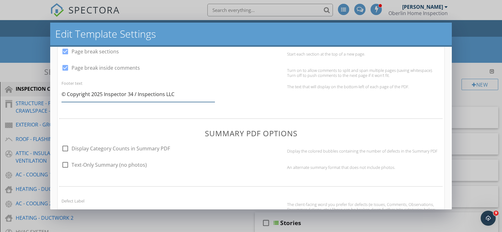
drag, startPoint x: 177, startPoint y: 93, endPoint x: 104, endPoint y: 97, distance: 73.2
click at [104, 97] on input "© Copyright 2025 Inspector 34 / Inspections LLC" at bounding box center [137, 94] width 153 height 15
click at [199, 93] on input "© Copyright 2025 Inspector 34 / Inspections LLC" at bounding box center [137, 94] width 153 height 15
drag, startPoint x: 163, startPoint y: 94, endPoint x: 104, endPoint y: 92, distance: 60.0
click at [104, 92] on input "© Copyright 2025 Inspector 34 / Inspections LLC" at bounding box center [137, 94] width 153 height 15
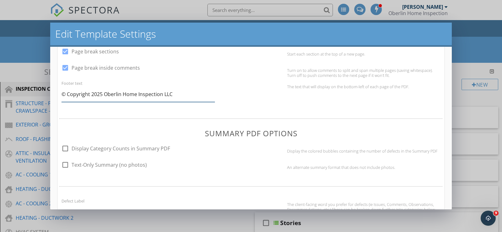
type input "© Copyright 2025 Oberlin Home Inspection LLC"
click at [227, 74] on div "check_box Page break inside comments" at bounding box center [170, 71] width 218 height 16
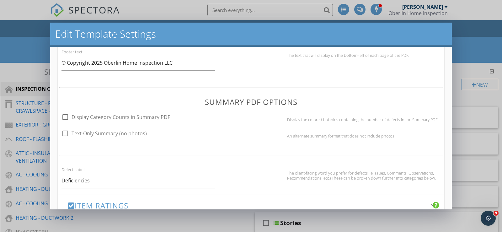
scroll to position [424, 0]
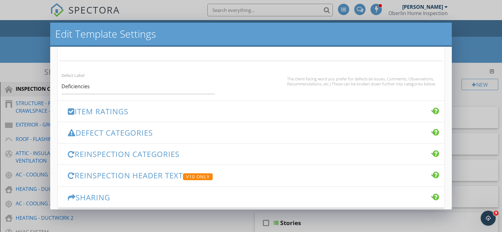
click at [117, 113] on h3 "Item Ratings" at bounding box center [247, 111] width 359 height 8
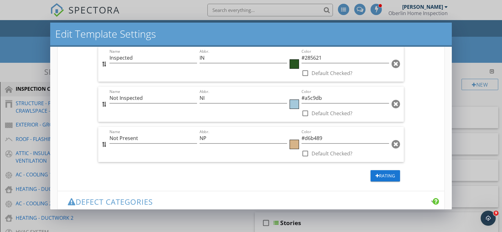
scroll to position [334, 0]
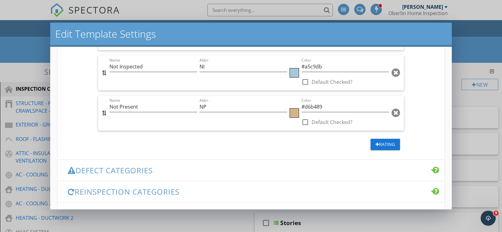
click at [88, 167] on h3 "Defect Categories" at bounding box center [247, 170] width 359 height 8
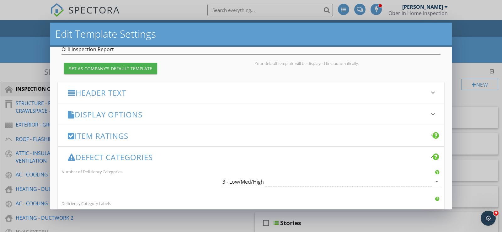
scroll to position [47, 0]
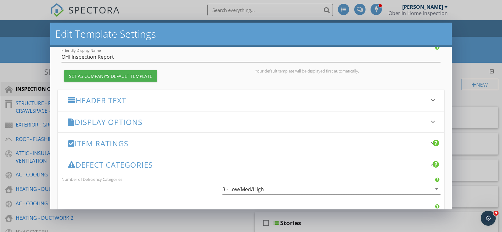
click at [124, 144] on h3 "Item Ratings" at bounding box center [247, 143] width 359 height 8
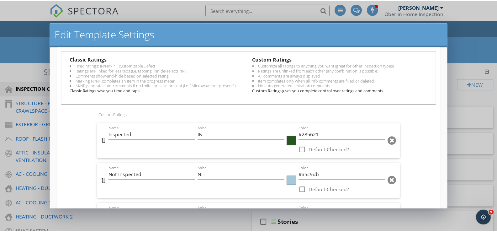
scroll to position [246, 0]
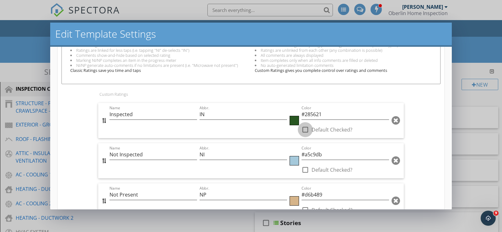
click at [302, 131] on div at bounding box center [305, 129] width 11 height 11
checkbox input "true"
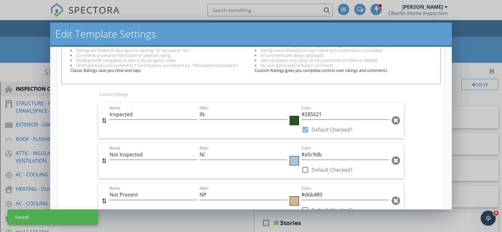
click at [31, 43] on div "Edit Template Settings Changes to these settings only affect future reports. Na…" at bounding box center [251, 116] width 502 height 232
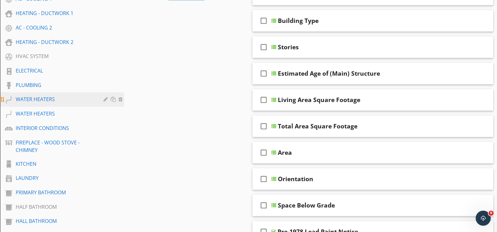
scroll to position [125, 0]
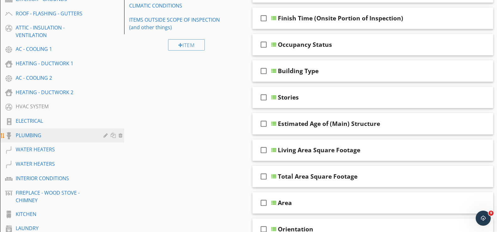
click at [40, 134] on div "PLUMBING" at bounding box center [55, 135] width 79 height 8
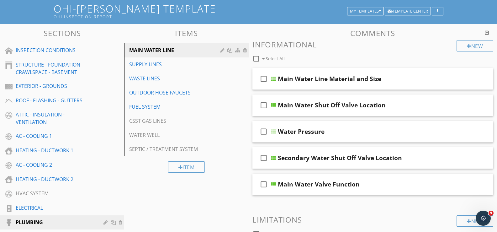
scroll to position [31, 0]
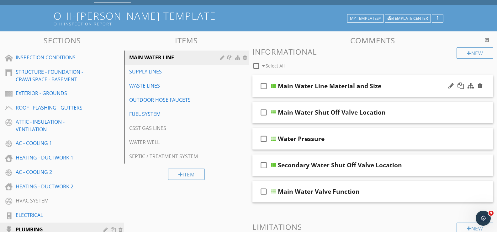
click at [273, 87] on div at bounding box center [273, 85] width 5 height 5
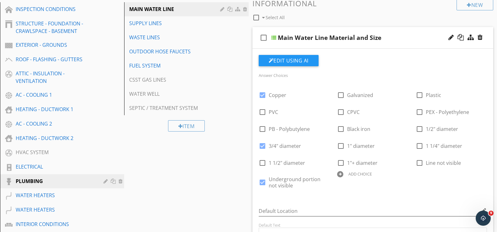
scroll to position [94, 0]
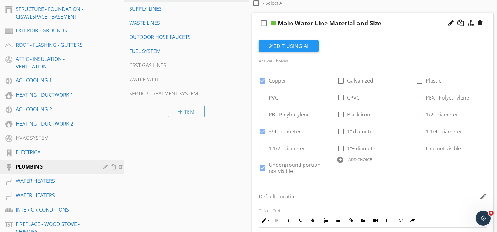
click at [274, 23] on div at bounding box center [273, 23] width 5 height 5
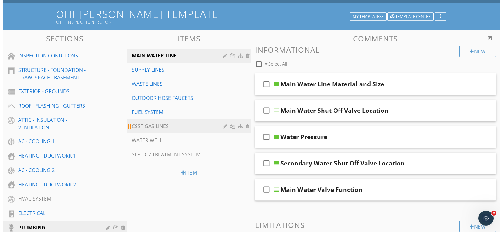
scroll to position [0, 0]
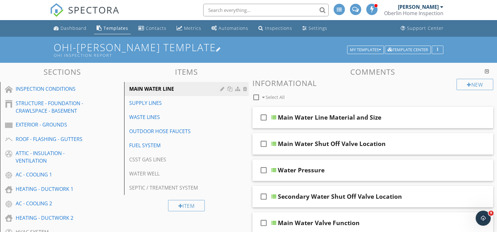
click at [129, 45] on h1 "OHI-NOLA TEMPLATE OHI Inspection Report" at bounding box center [249, 50] width 390 height 16
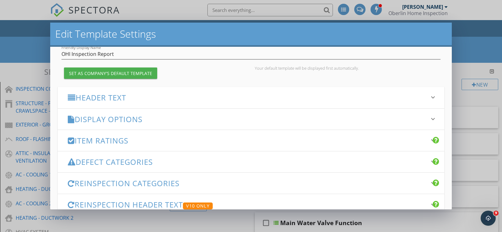
scroll to position [47, 0]
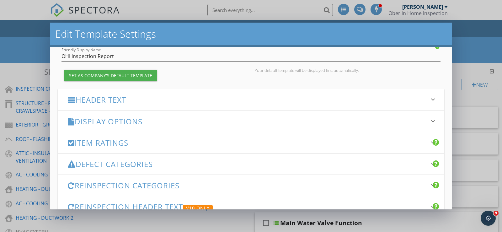
click at [106, 149] on div "Item Ratings keyboard_arrow_down" at bounding box center [251, 142] width 387 height 21
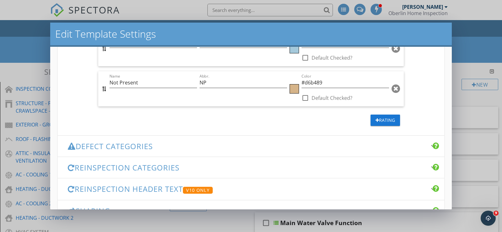
scroll to position [392, 0]
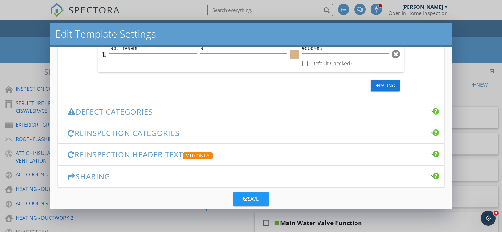
click at [109, 112] on h3 "Defect Categories" at bounding box center [247, 111] width 359 height 8
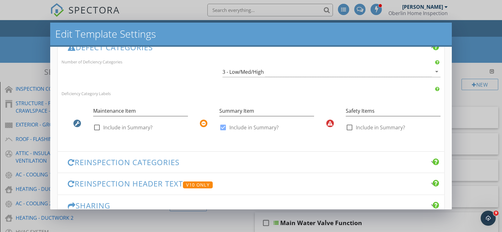
scroll to position [123, 0]
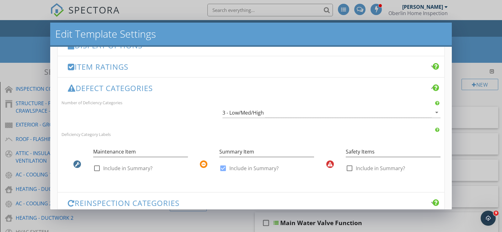
click at [84, 89] on h3 "Defect Categories" at bounding box center [247, 88] width 359 height 8
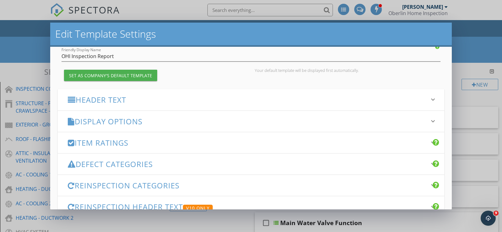
scroll to position [79, 0]
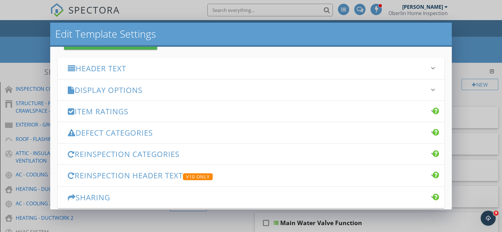
click at [110, 91] on h3 "Display Options" at bounding box center [247, 90] width 359 height 8
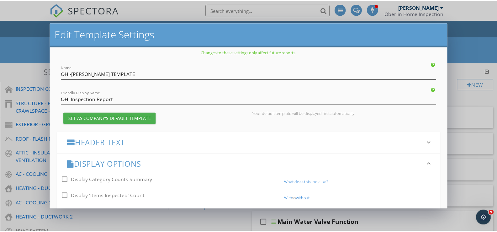
scroll to position [0, 0]
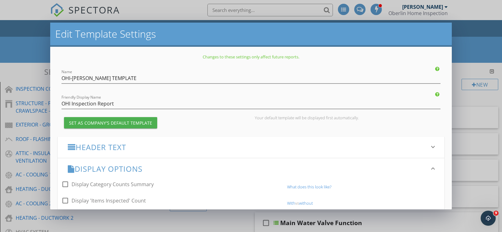
click at [20, 39] on div "Edit Template Settings Changes to these settings only affect future reports. Na…" at bounding box center [251, 116] width 502 height 232
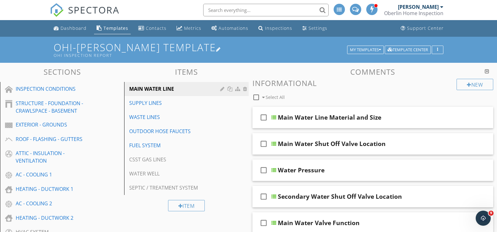
click at [133, 49] on h1 "OHI-NOLA TEMPLATE OHI Inspection Report" at bounding box center [249, 50] width 390 height 16
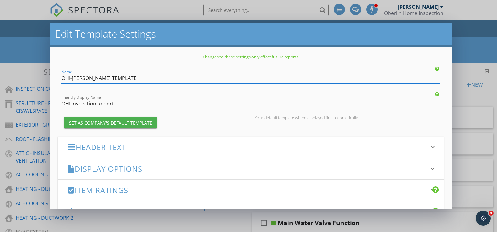
click at [40, 42] on div "Edit Template Settings Changes to these settings only affect future reports. Na…" at bounding box center [248, 116] width 497 height 232
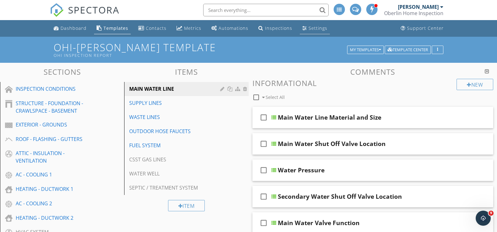
click at [314, 29] on div "Settings" at bounding box center [318, 28] width 19 height 6
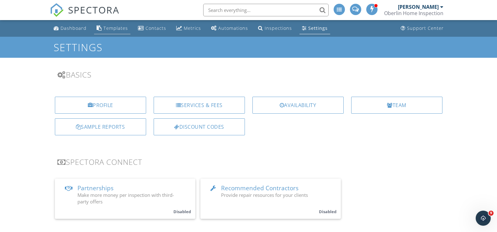
click at [117, 24] on link "Templates" at bounding box center [112, 29] width 36 height 12
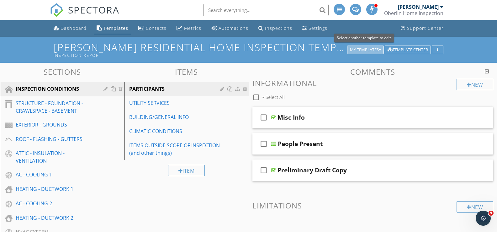
click at [358, 49] on div "My Templates" at bounding box center [365, 50] width 31 height 4
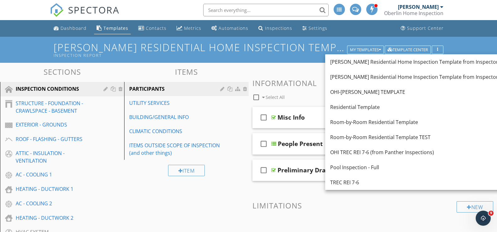
click at [355, 91] on div "OHI-[PERSON_NAME] TEMPLATE" at bounding box center [417, 92] width 175 height 8
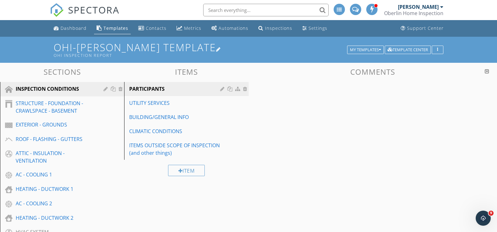
click at [111, 47] on h1 "OHI-[PERSON_NAME] TEMPLATE OHI Inspection Report" at bounding box center [249, 50] width 390 height 16
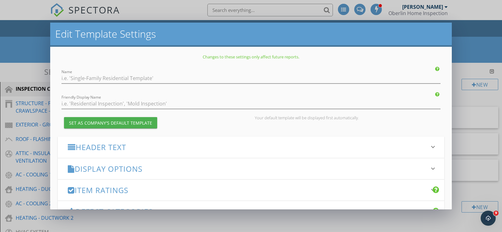
type input "OHI-[PERSON_NAME] TEMPLATE"
type input "OHI Inspection Report"
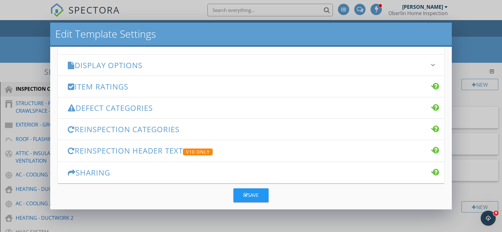
scroll to position [110, 0]
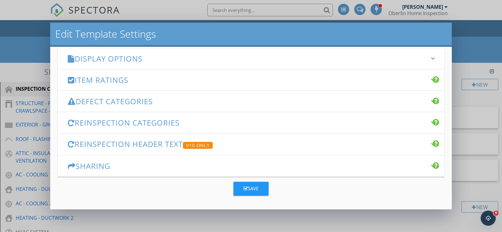
click at [127, 122] on h3 "Reinspection Categories" at bounding box center [247, 122] width 359 height 8
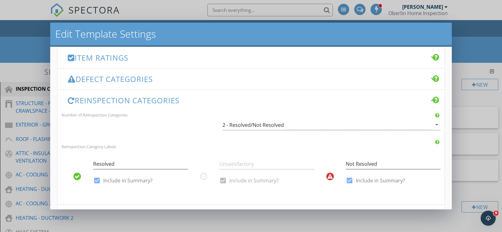
scroll to position [141, 0]
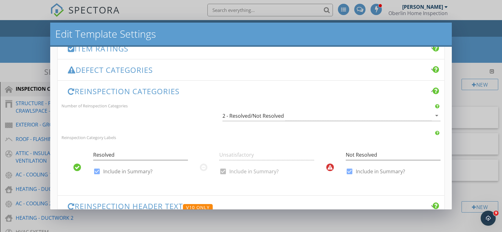
click at [148, 89] on h3 "Reinspection Categories" at bounding box center [247, 91] width 359 height 8
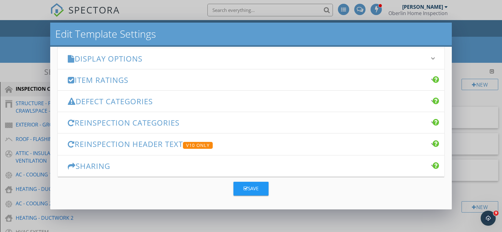
scroll to position [110, 0]
click at [155, 143] on h3 "Reinspection Header Text V10 Only" at bounding box center [247, 144] width 359 height 9
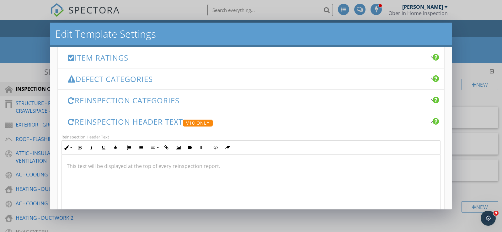
scroll to position [141, 0]
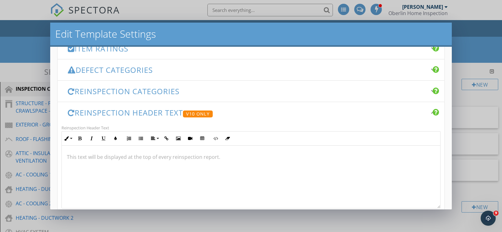
click at [154, 112] on h3 "Reinspection Header Text V10 Only" at bounding box center [247, 112] width 359 height 9
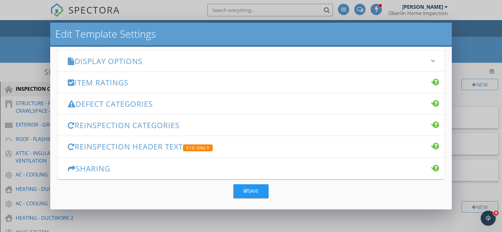
scroll to position [110, 0]
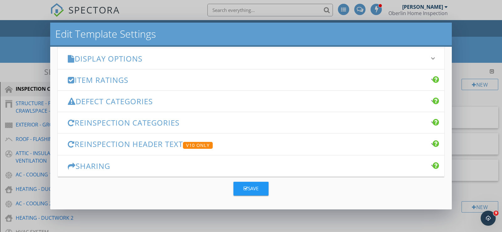
click at [132, 167] on h3 "Sharing" at bounding box center [247, 166] width 359 height 8
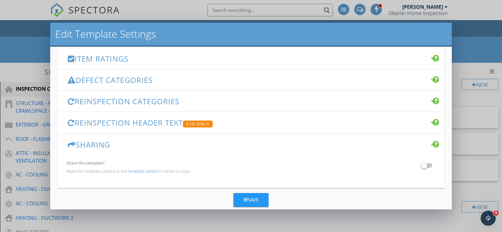
scroll to position [143, 0]
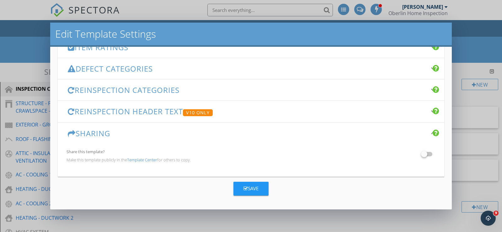
click at [132, 132] on h3 "Sharing" at bounding box center [247, 133] width 359 height 8
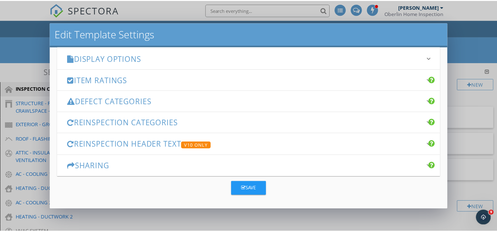
scroll to position [110, 0]
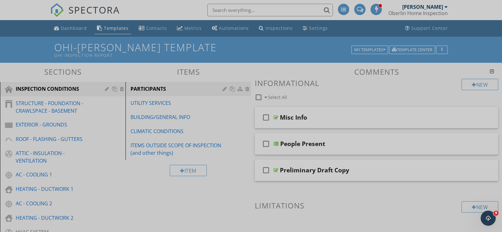
click at [15, 39] on div at bounding box center [251, 116] width 502 height 232
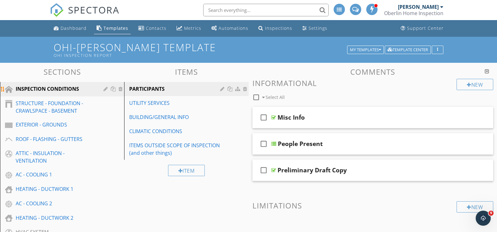
click at [26, 89] on div "INSPECTION CONDITIONS" at bounding box center [55, 89] width 79 height 8
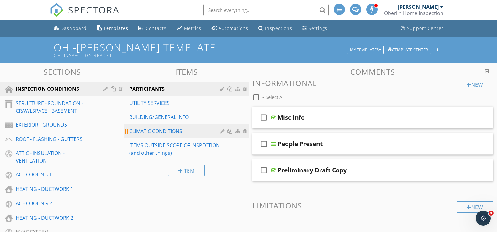
click at [159, 131] on div "CLIMATIC CONDITIONS" at bounding box center [175, 131] width 93 height 8
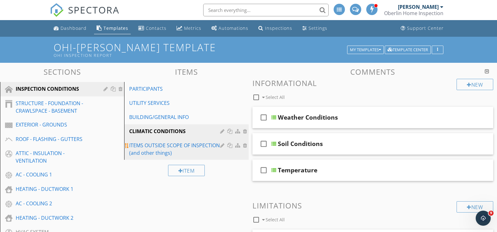
click at [160, 146] on div "ITEMS OUTSIDE SCOPE OF INSPECTION (and other things)" at bounding box center [175, 148] width 93 height 15
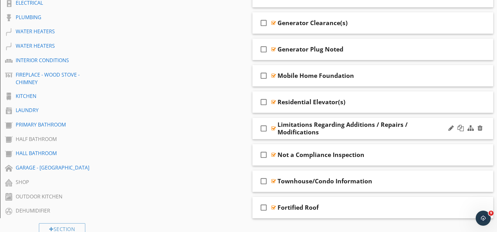
scroll to position [251, 0]
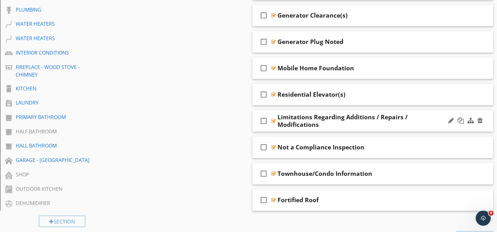
click at [308, 118] on div "Limitations Regarding Additions / Repairs / Modifications" at bounding box center [363, 120] width 171 height 15
click at [274, 120] on div at bounding box center [273, 120] width 5 height 5
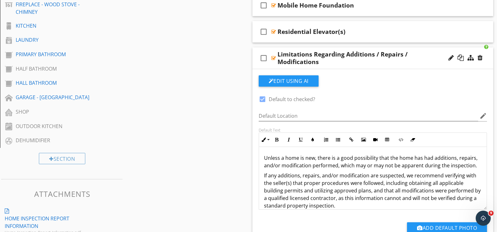
scroll to position [0, 0]
click at [273, 56] on div at bounding box center [273, 58] width 5 height 5
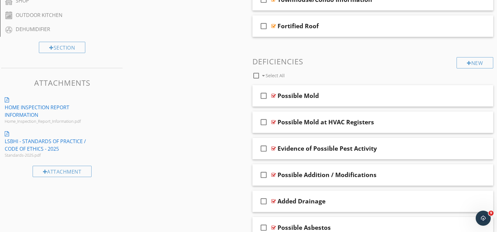
scroll to position [439, 0]
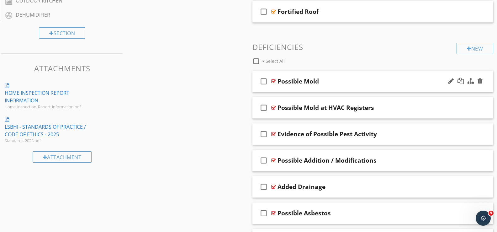
click at [272, 82] on div at bounding box center [273, 81] width 5 height 5
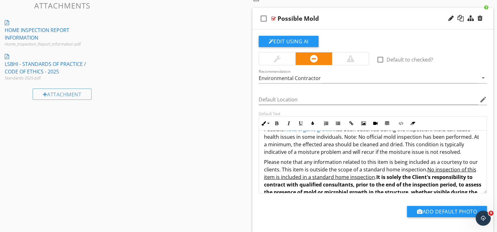
scroll to position [0, 0]
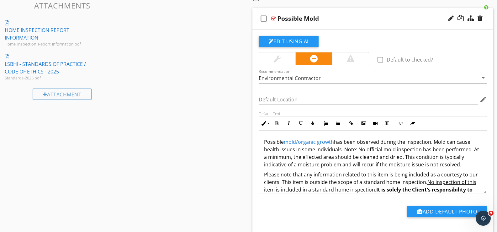
click at [274, 18] on div at bounding box center [273, 18] width 5 height 5
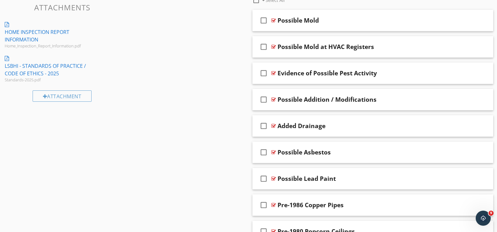
scroll to position [565, 0]
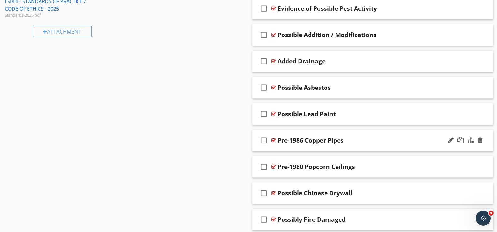
click at [274, 140] on div at bounding box center [273, 140] width 5 height 5
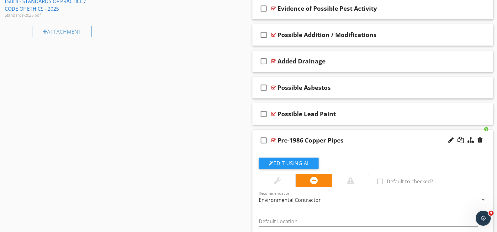
click at [274, 140] on div at bounding box center [273, 140] width 5 height 5
type textarea "<p>Prior to 1986, <a draggable="false" fr-original-style="" href="https://www.l…"
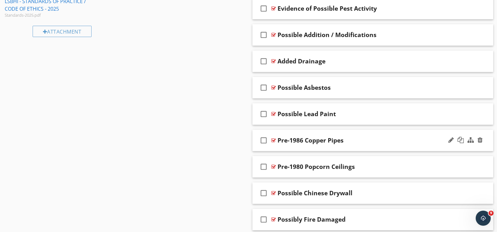
click at [274, 140] on div at bounding box center [273, 140] width 5 height 5
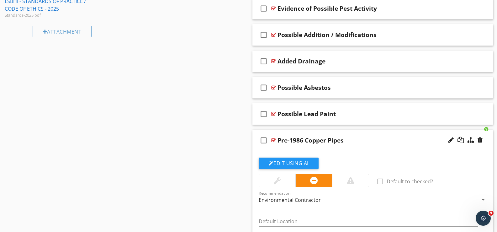
click at [274, 139] on div at bounding box center [273, 140] width 5 height 5
type textarea "<p>Prior to 1986, <a draggable="false" fr-original-style="" href="https://www.l…"
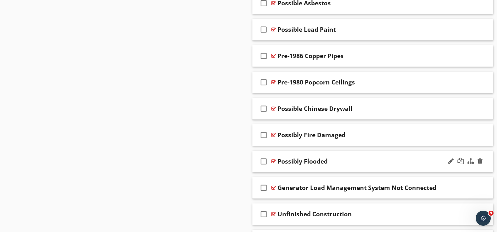
scroll to position [659, 0]
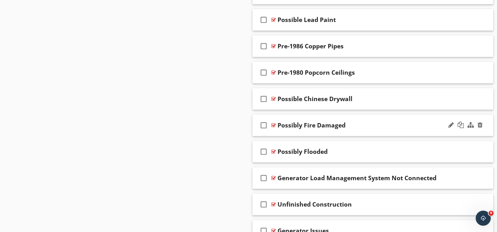
click at [273, 126] on div at bounding box center [273, 125] width 5 height 5
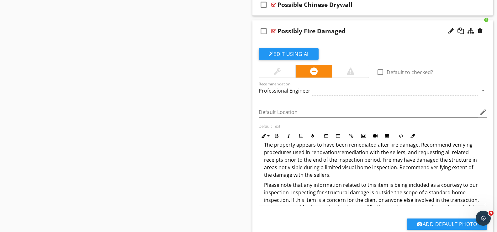
scroll to position [0, 0]
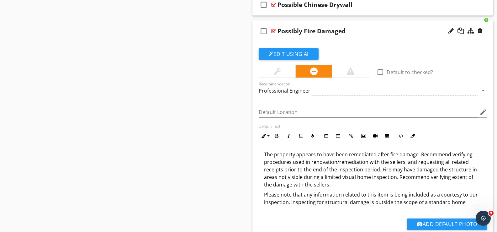
click at [273, 29] on div at bounding box center [273, 31] width 5 height 5
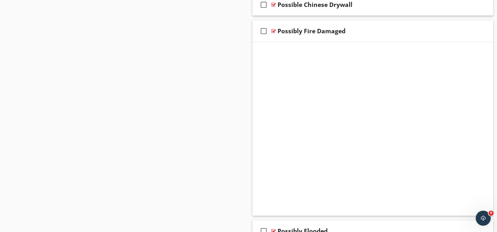
scroll to position [748, 0]
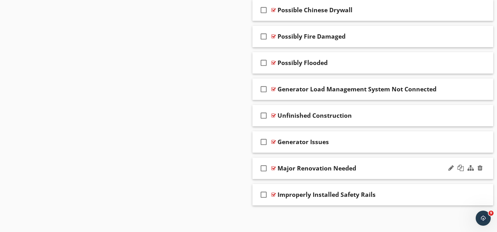
click at [273, 168] on div at bounding box center [273, 168] width 5 height 5
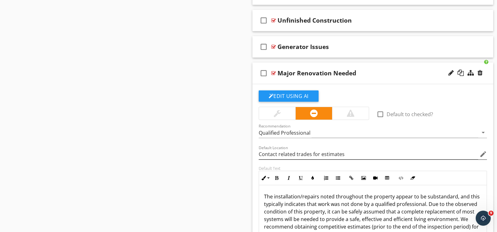
scroll to position [847, 0]
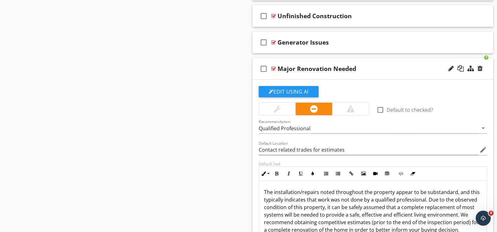
click at [274, 70] on div at bounding box center [273, 68] width 5 height 5
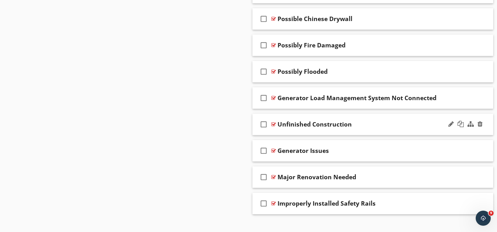
scroll to position [748, 0]
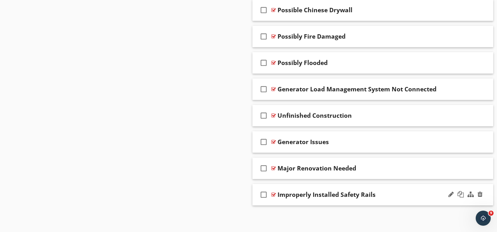
click at [274, 193] on div at bounding box center [273, 194] width 5 height 5
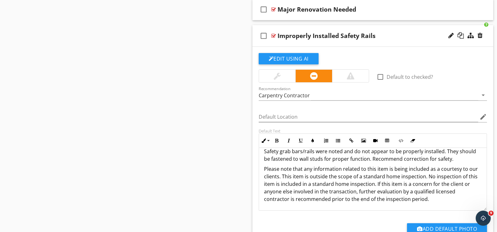
scroll to position [896, 0]
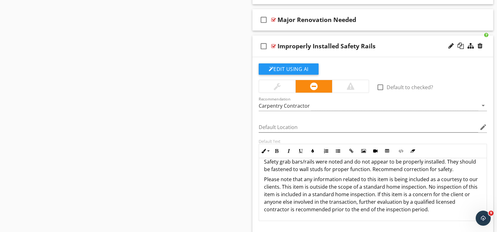
click at [273, 47] on div at bounding box center [273, 46] width 5 height 5
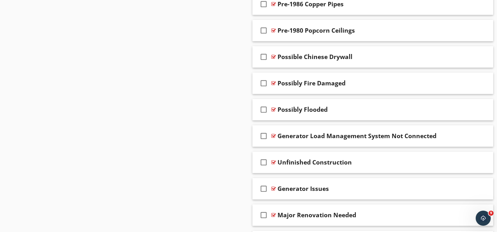
scroll to position [685, 0]
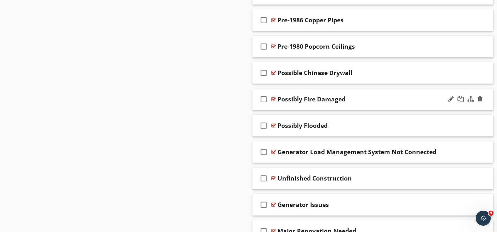
click at [275, 99] on div at bounding box center [273, 99] width 5 height 5
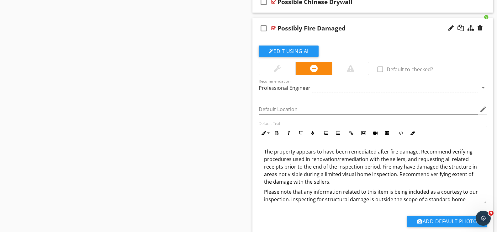
scroll to position [716, 0]
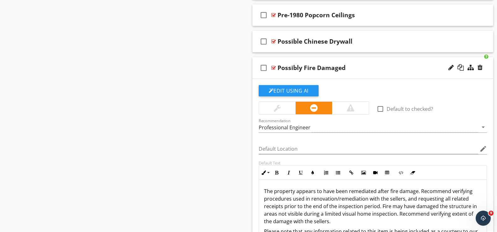
click at [274, 68] on div at bounding box center [273, 67] width 5 height 5
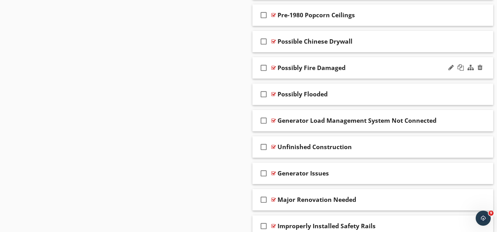
click at [271, 67] on div at bounding box center [273, 67] width 5 height 5
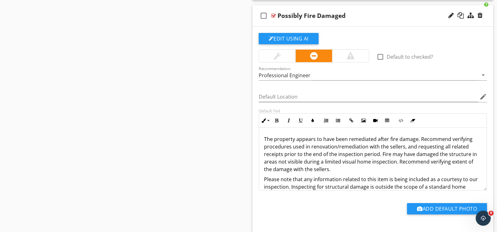
scroll to position [748, 0]
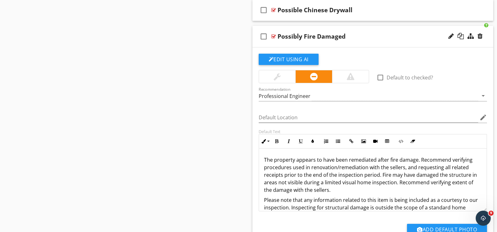
click at [275, 36] on div at bounding box center [273, 36] width 5 height 5
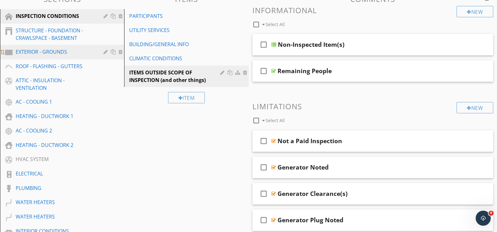
scroll to position [57, 0]
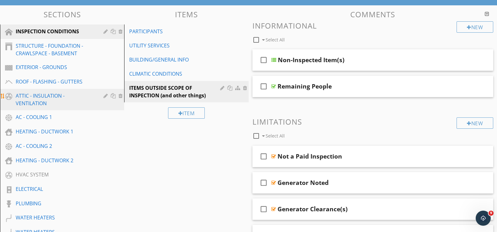
click at [49, 97] on div "ATTIC - INSULATION - VENTILATION" at bounding box center [55, 99] width 79 height 15
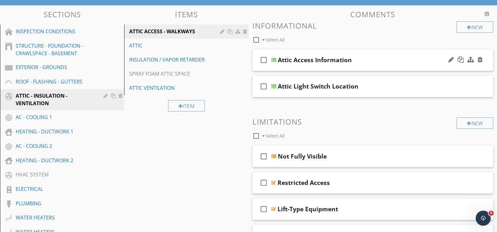
click at [275, 59] on div at bounding box center [273, 59] width 5 height 5
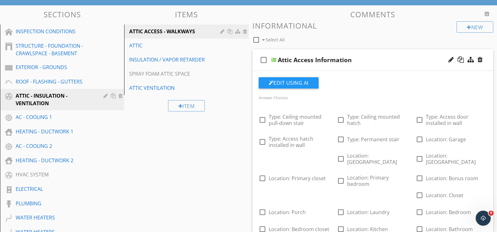
click at [275, 59] on div at bounding box center [273, 59] width 5 height 5
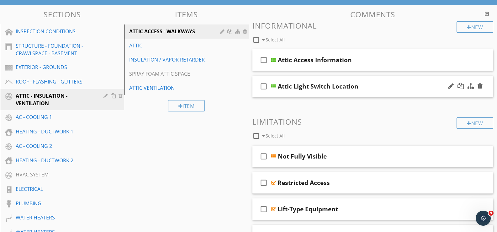
click at [274, 88] on div at bounding box center [273, 86] width 5 height 5
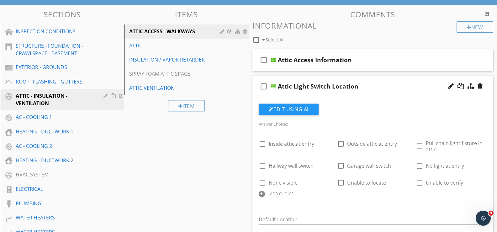
click at [274, 88] on div at bounding box center [273, 86] width 5 height 5
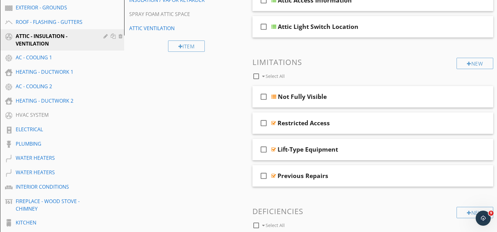
scroll to position [0, 0]
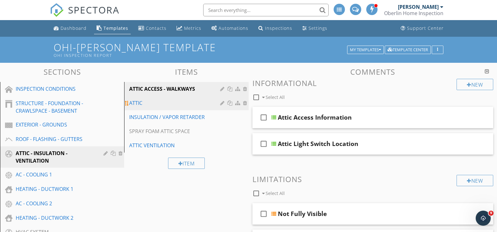
click at [172, 109] on link "ATTIC" at bounding box center [187, 103] width 122 height 14
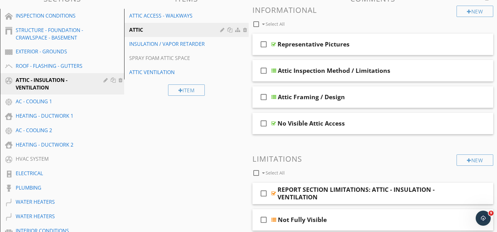
scroll to position [63, 0]
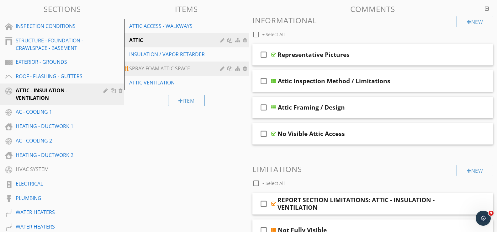
click at [169, 65] on div "SPRAY FOAM ATTIC SPACE" at bounding box center [175, 69] width 93 height 8
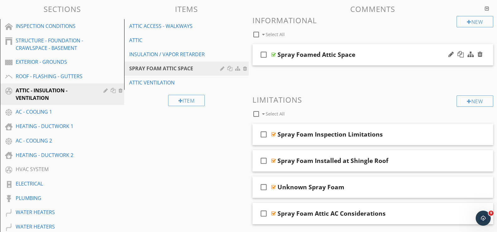
click at [275, 53] on div at bounding box center [273, 54] width 5 height 5
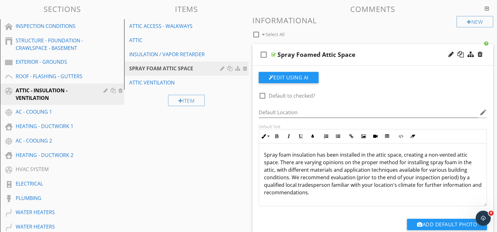
click at [275, 53] on div at bounding box center [273, 54] width 5 height 5
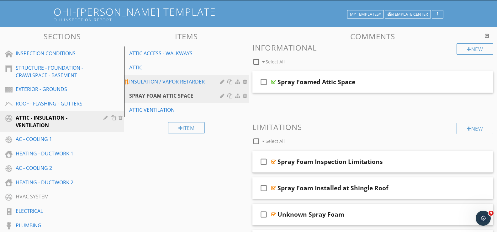
scroll to position [0, 0]
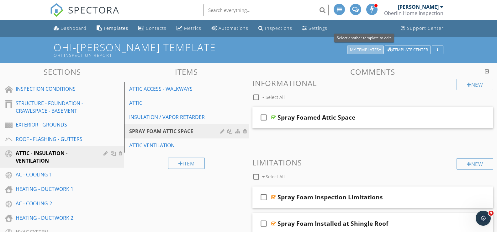
click at [369, 53] on button "My Templates" at bounding box center [365, 49] width 37 height 9
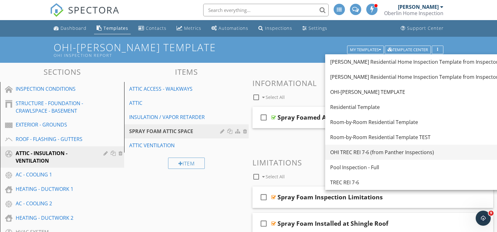
click at [360, 153] on div "OHI TREC REI 7-6 (from Panther Inspections)" at bounding box center [417, 152] width 175 height 8
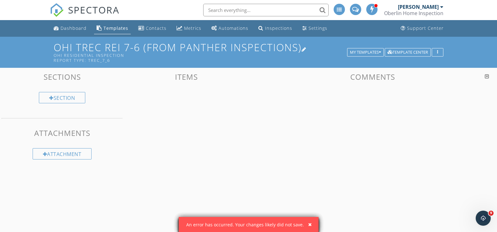
click at [172, 46] on h1 "OHI TREC REI 7-6 (from Panther Inspections) OHI Residential Inspection Report T…" at bounding box center [249, 52] width 390 height 21
click at [26, 43] on div at bounding box center [248, 116] width 497 height 232
click at [369, 48] on button "My Templates" at bounding box center [365, 52] width 37 height 9
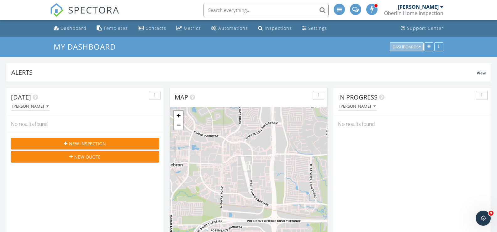
click at [408, 46] on div "Dashboards" at bounding box center [407, 47] width 28 height 4
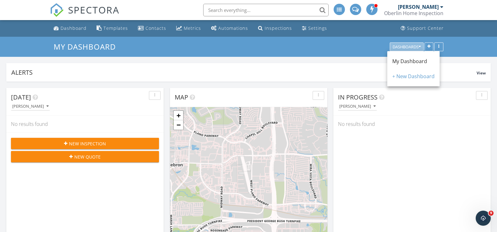
click at [407, 46] on div "Dashboards" at bounding box center [407, 47] width 28 height 4
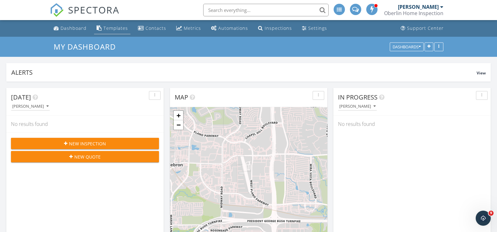
click at [116, 29] on div "Templates" at bounding box center [116, 28] width 24 height 6
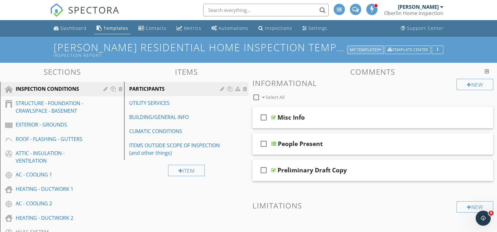
click at [359, 48] on div "My Templates" at bounding box center [365, 50] width 31 height 4
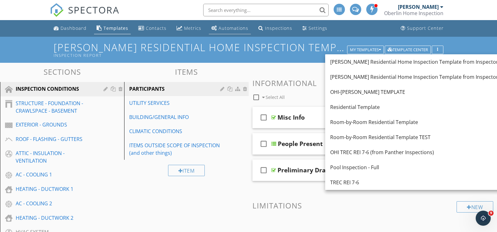
click at [244, 29] on div "Automations" at bounding box center [234, 28] width 30 height 6
